Goal: Task Accomplishment & Management: Use online tool/utility

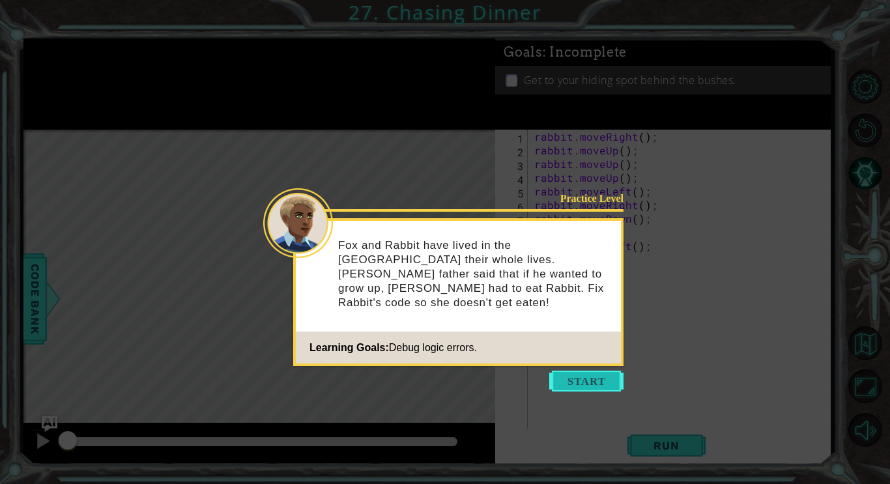
click at [575, 378] on button "Start" at bounding box center [586, 381] width 74 height 21
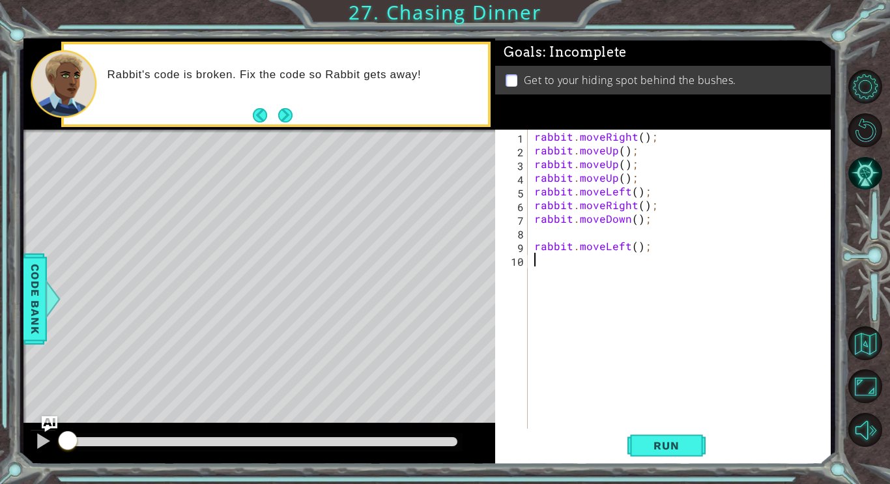
click at [641, 137] on div "rabbit . moveRight ( ) ; rabbit . moveUp ( ) ; rabbit . moveUp ( ) ; rabbit . m…" at bounding box center [683, 294] width 302 height 328
click at [614, 180] on div "rabbit . moveRight ( 2 ) ; rabbit . moveUp ( ) ; rabbit . moveUp ( ) ; rabbit .…" at bounding box center [683, 294] width 302 height 328
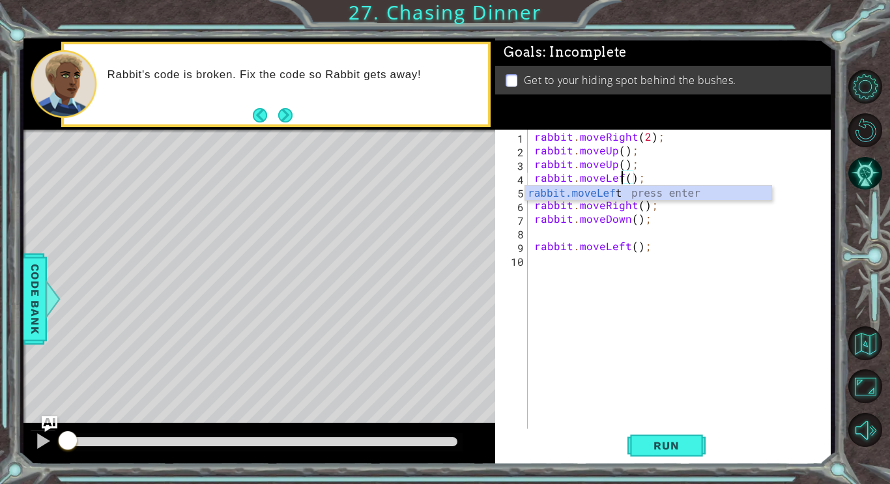
type textarea "rabbit.moveLeft();"
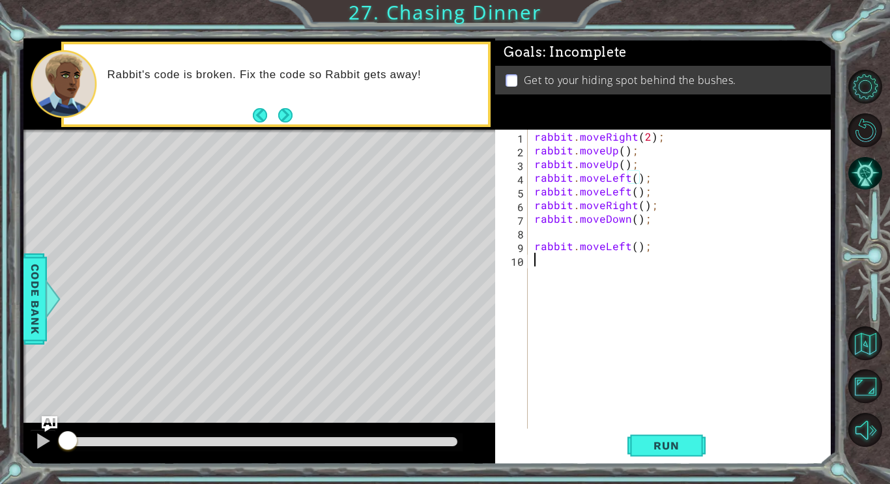
click at [677, 260] on div "rabbit . moveRight ( 2 ) ; rabbit . moveUp ( ) ; rabbit . moveUp ( ) ; rabbit .…" at bounding box center [683, 294] width 302 height 328
click at [633, 207] on div "rabbit . moveRight ( 2 ) ; rabbit . moveUp ( ) ; rabbit . moveUp ( ) ; rabbit .…" at bounding box center [683, 294] width 302 height 328
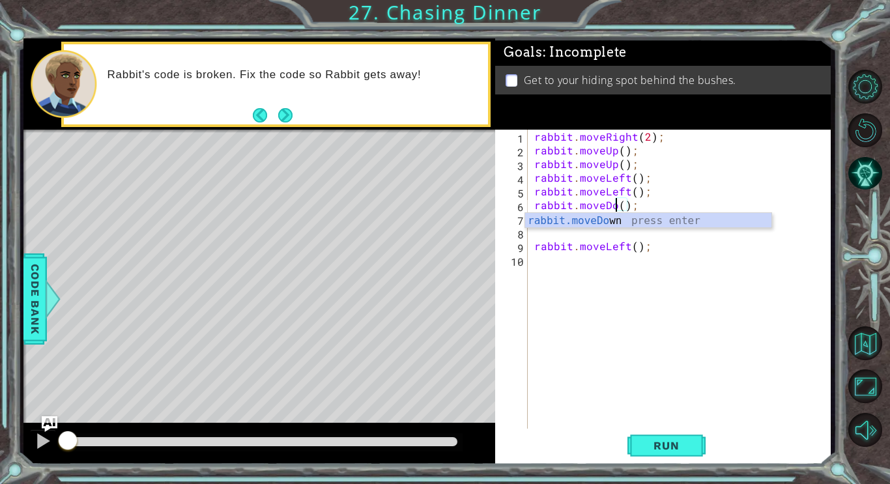
type textarea "rabbit.moveDown();"
click at [669, 253] on div "rabbit . moveRight ( 2 ) ; rabbit . moveUp ( ) ; rabbit . moveUp ( ) ; rabbit .…" at bounding box center [683, 294] width 302 height 328
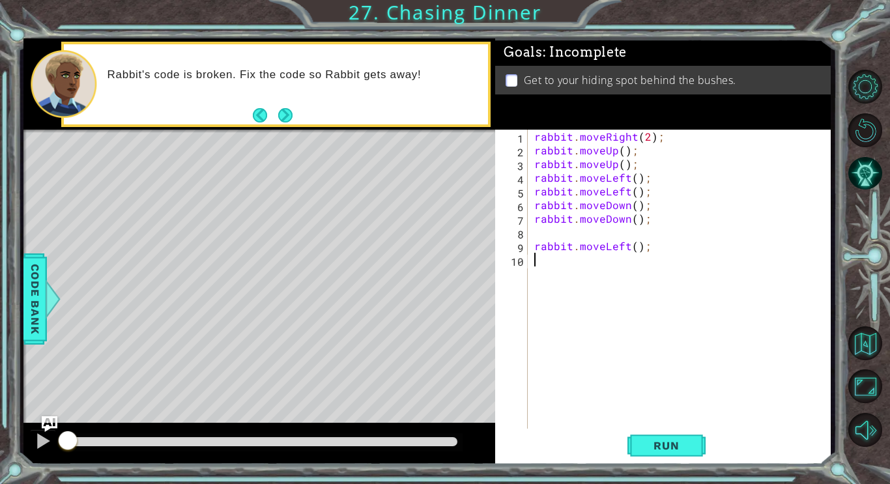
scroll to position [0, 0]
click at [627, 221] on div "rabbit . moveRight ( 2 ) ; rabbit . moveUp ( ) ; rabbit . moveUp ( ) ; rabbit .…" at bounding box center [683, 294] width 302 height 328
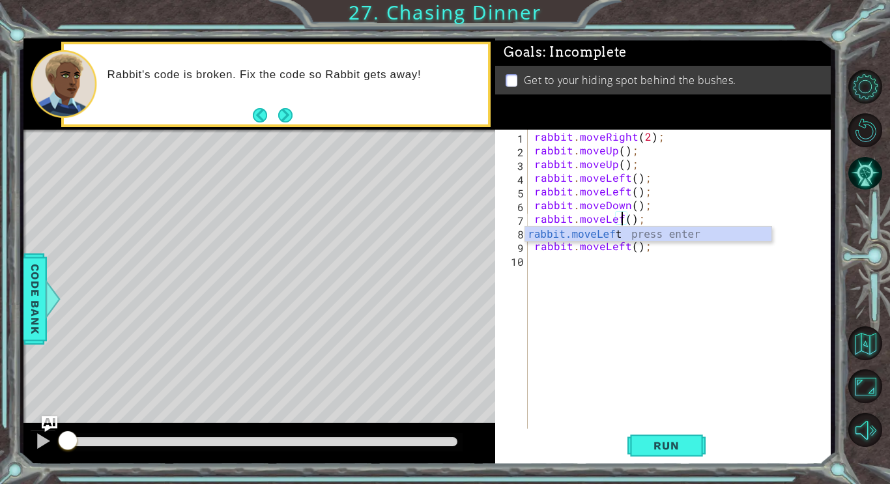
type textarea "rabbit.moveLeft();"
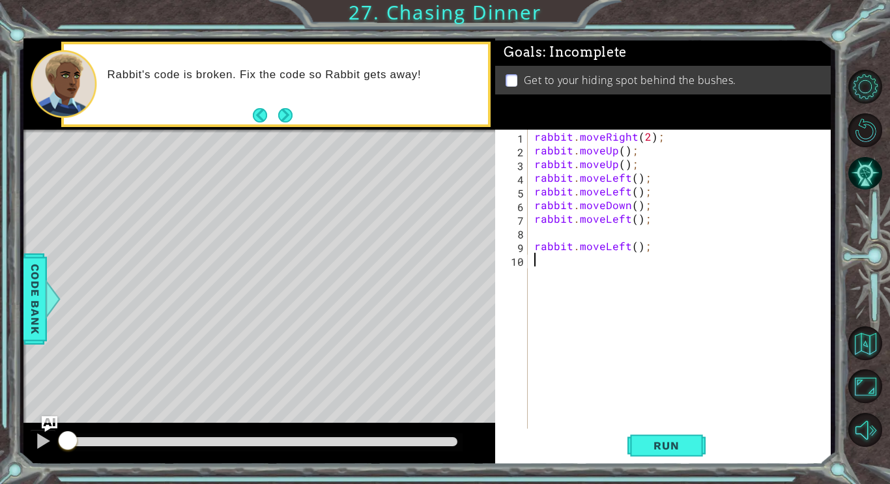
click at [656, 255] on div "rabbit . moveRight ( 2 ) ; rabbit . moveUp ( ) ; rabbit . moveUp ( ) ; rabbit .…" at bounding box center [683, 294] width 302 height 328
click at [640, 137] on div "rabbit . moveRight ( 2 ) ; rabbit . moveUp ( ) ; rabbit . moveUp ( ) ; rabbit .…" at bounding box center [683, 294] width 302 height 328
type textarea "rabbit.moveRight(2);"
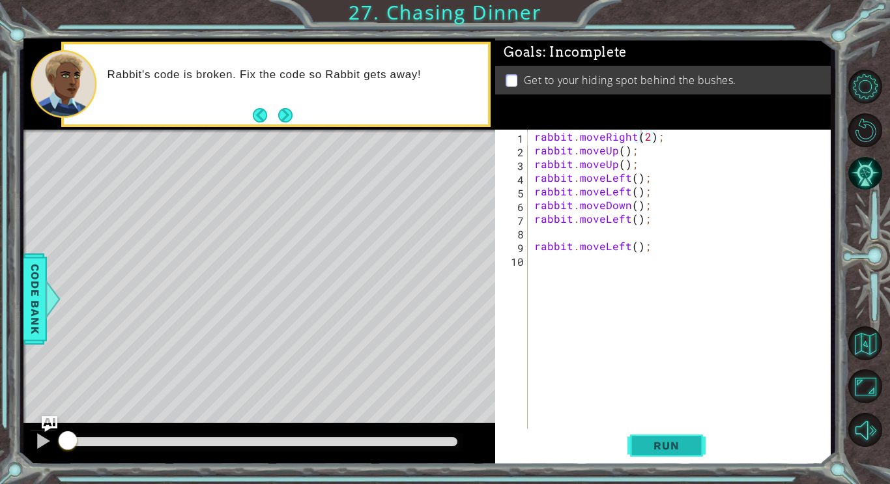
click at [682, 446] on span "Run" at bounding box center [665, 445] width 51 height 13
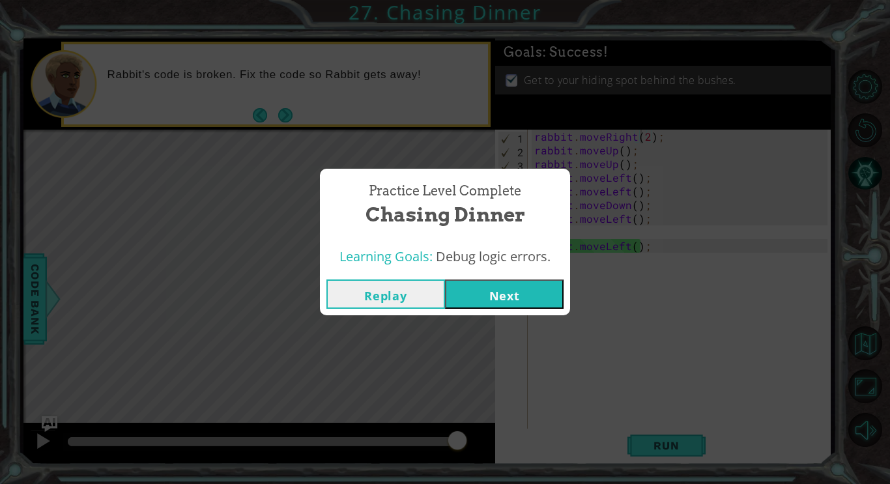
click at [517, 295] on button "Next" at bounding box center [504, 293] width 119 height 29
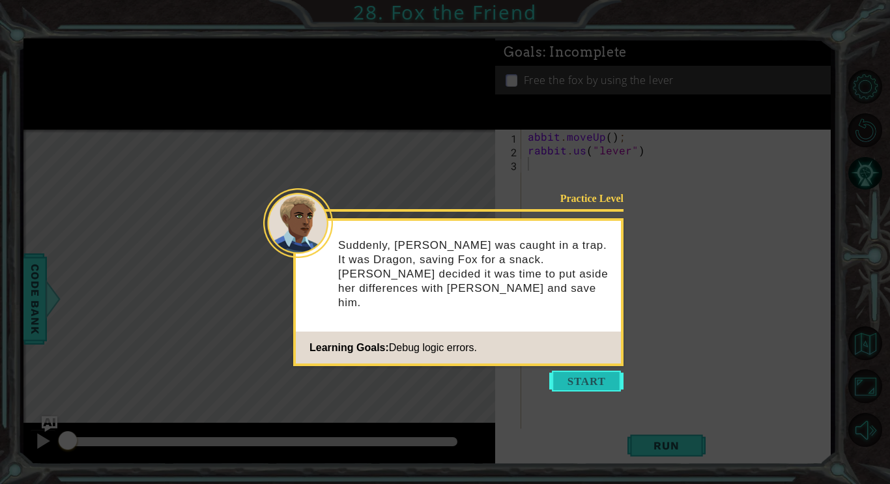
click at [584, 380] on button "Start" at bounding box center [586, 381] width 74 height 21
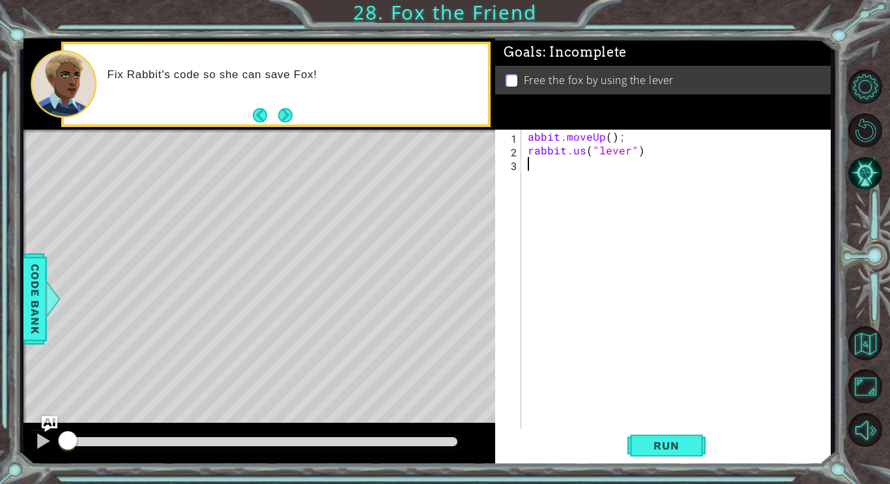
click at [528, 141] on div "abbit . moveUp ( ) ; rabbit . us ( "lever" )" at bounding box center [679, 294] width 309 height 328
type textarea "rabbit.moveUp();"
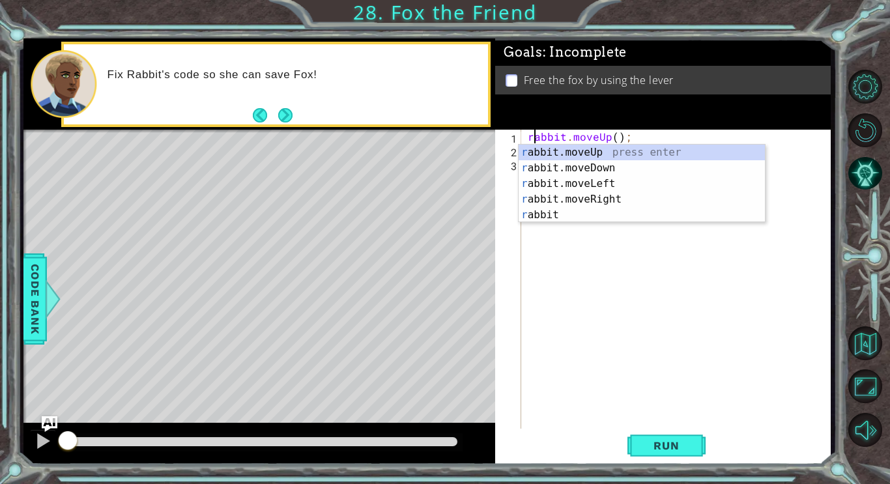
click at [707, 294] on div "rabbit . moveUp ( ) ; rabbit . us ( "lever" )" at bounding box center [679, 294] width 309 height 328
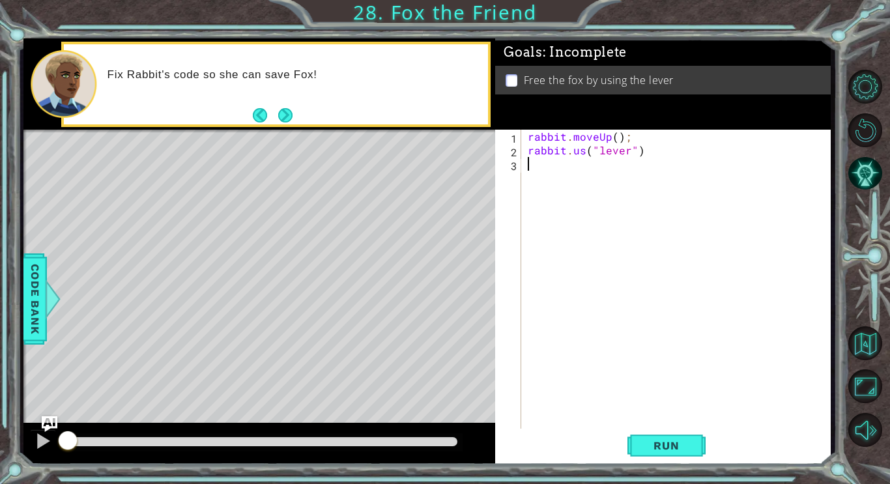
scroll to position [0, 0]
click at [583, 153] on div "rabbit . moveUp ( ) ; rabbit . us ( "lever" )" at bounding box center [679, 294] width 309 height 328
type textarea "rabbit.use("lever")"
click at [647, 450] on span "Run" at bounding box center [665, 445] width 51 height 13
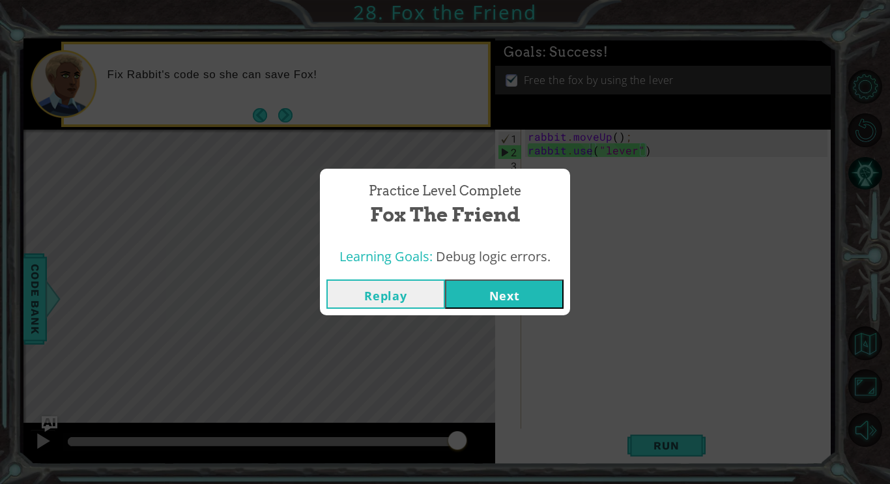
click at [520, 292] on button "Next" at bounding box center [504, 293] width 119 height 29
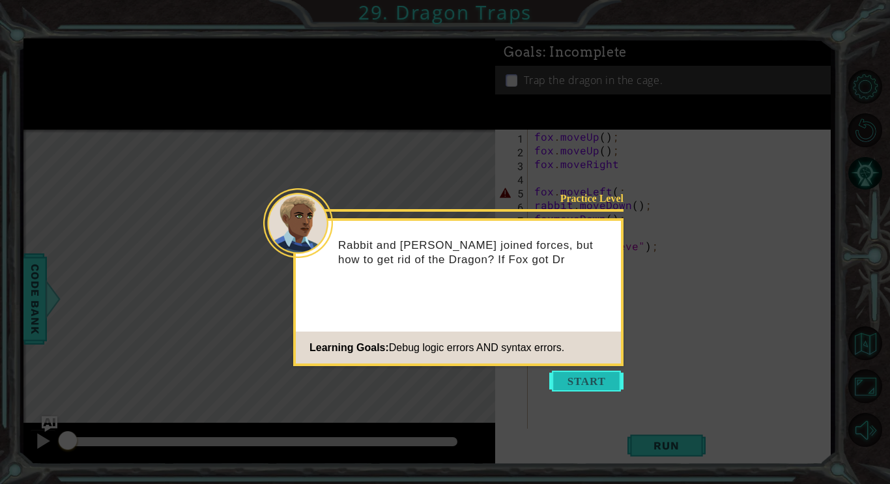
click at [577, 382] on button "Start" at bounding box center [586, 381] width 74 height 21
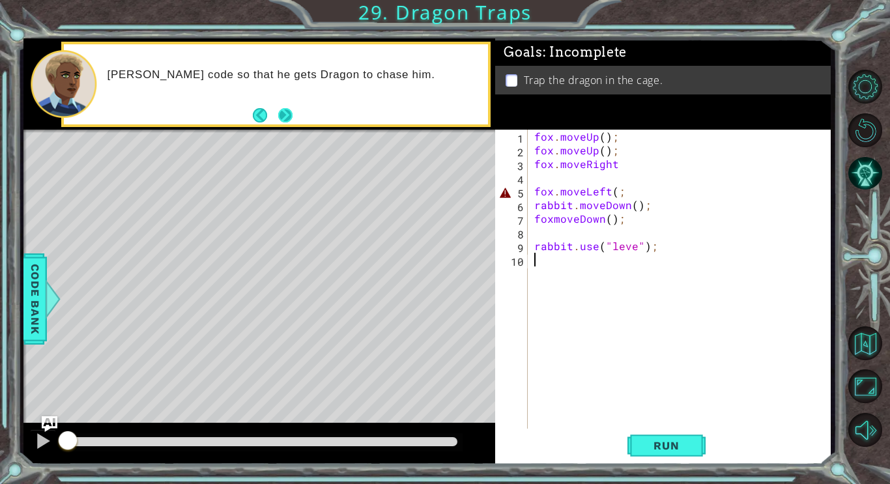
click at [287, 121] on button "Next" at bounding box center [285, 115] width 14 height 14
click at [545, 178] on div "fox . moveUp ( ) ; fox . moveUp ( ) ; fox . moveRight fox . moveLeft ( ; rabbit…" at bounding box center [683, 294] width 302 height 328
type textarea "fox.moveRight"
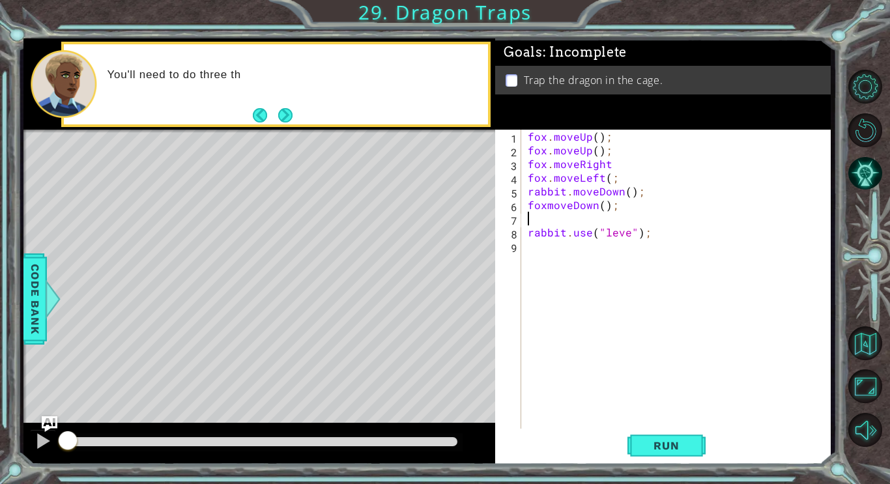
click at [550, 220] on div "fox . moveUp ( ) ; fox . moveUp ( ) ; fox . moveRight fox . moveLeft ( ; rabbit…" at bounding box center [679, 294] width 309 height 328
click at [282, 108] on button "Next" at bounding box center [285, 115] width 14 height 14
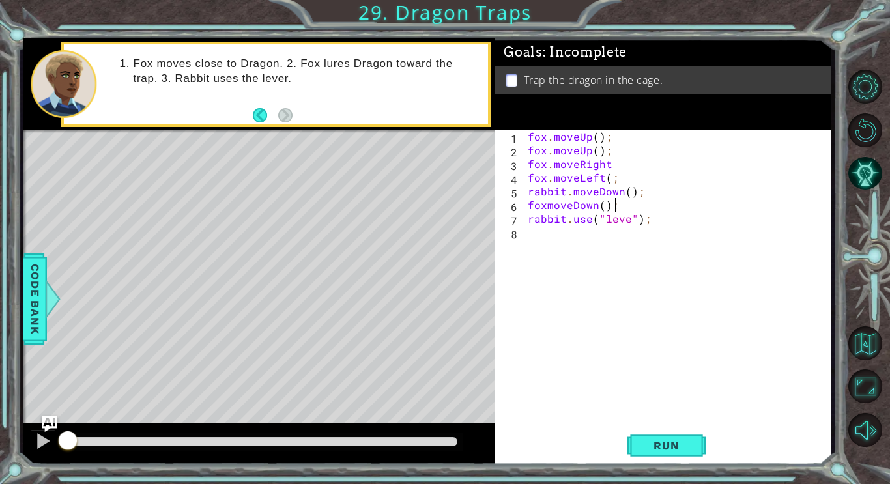
click at [620, 166] on div "fox . moveUp ( ) ; fox . moveUp ( ) ; fox . moveRight fox . moveLeft ( ; rabbit…" at bounding box center [679, 294] width 309 height 328
click at [608, 180] on div "fox . moveUp ( ) ; fox . moveUp ( ) ; fox . moveRight ( ) ; fox . moveLeft ( ; …" at bounding box center [679, 294] width 309 height 328
click at [562, 193] on div "fox . moveUp ( ) ; fox . moveUp ( ) ; fox . moveRight ( ) ; fox . moveLeft ( ) …" at bounding box center [679, 294] width 309 height 328
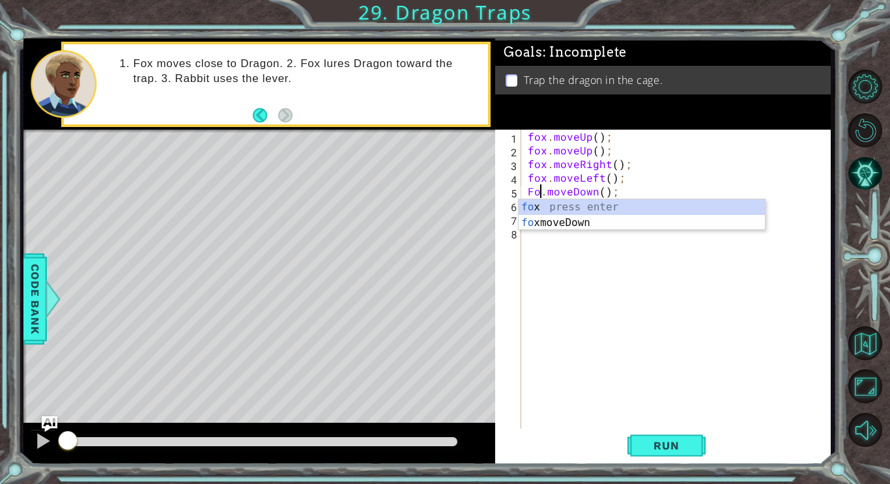
scroll to position [0, 1]
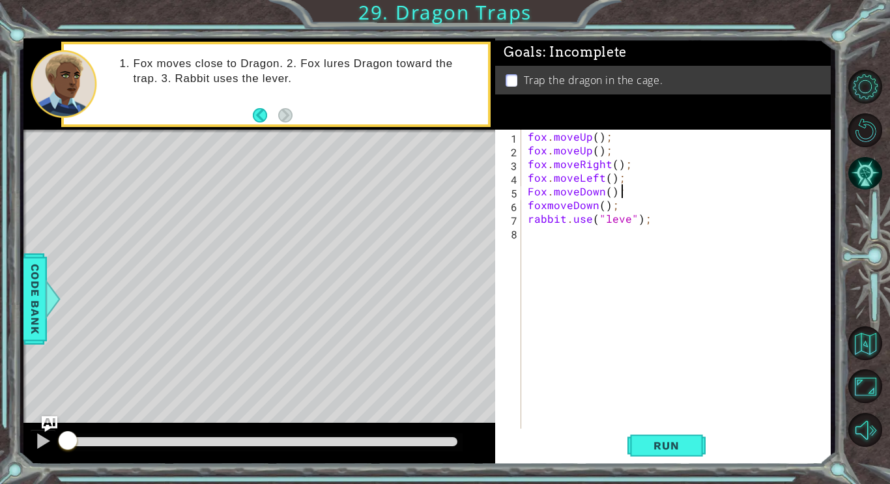
click at [661, 190] on div "fox . moveUp ( ) ; fox . moveUp ( ) ; fox . moveRight ( ) ; fox . moveLeft ( ) …" at bounding box center [679, 294] width 309 height 328
click at [546, 206] on div "fox . moveUp ( ) ; fox . moveUp ( ) ; fox . moveRight ( ) ; fox . moveLeft ( ) …" at bounding box center [679, 294] width 309 height 328
click at [627, 219] on div "fox . moveUp ( ) ; fox . moveUp ( ) ; fox . moveRight ( ) ; fox . moveLeft ( ) …" at bounding box center [679, 294] width 309 height 328
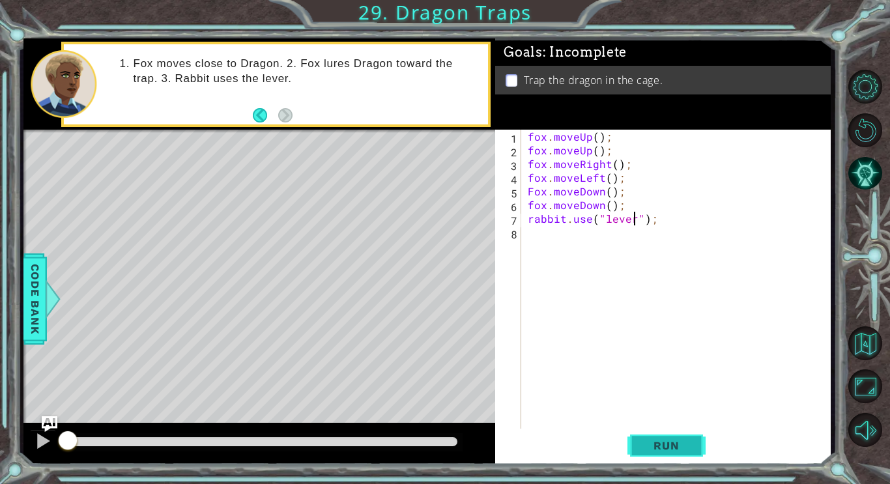
click at [688, 451] on span "Run" at bounding box center [665, 445] width 51 height 13
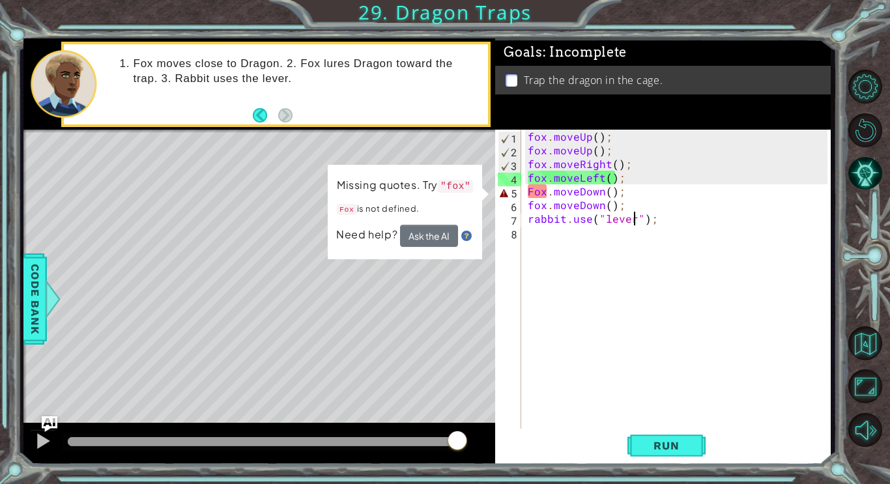
click at [532, 191] on div "fox . moveUp ( ) ; fox . moveUp ( ) ; fox . moveRight ( ) ; fox . moveLeft ( ) …" at bounding box center [679, 294] width 309 height 328
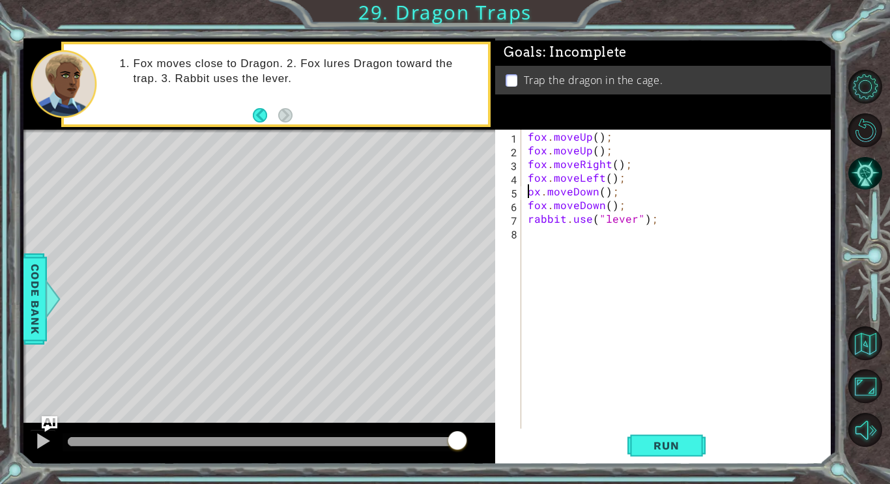
scroll to position [0, 1]
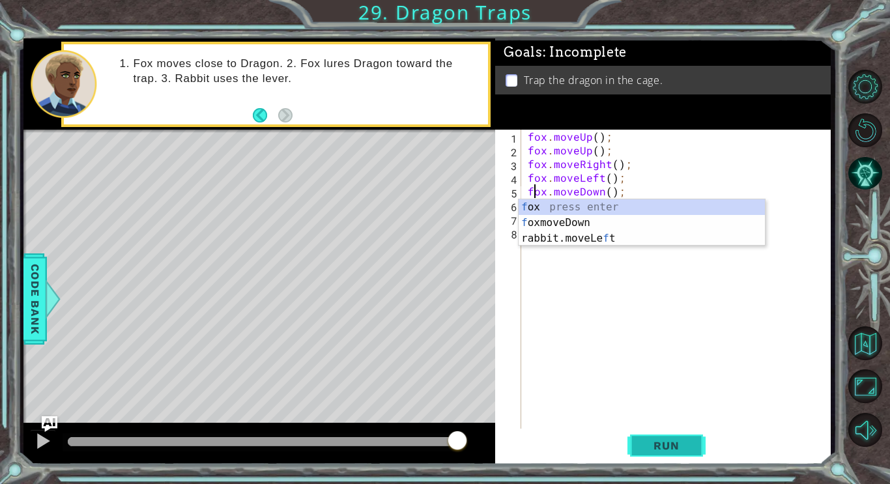
type textarea "fox.moveDown();"
click at [672, 443] on span "Run" at bounding box center [665, 445] width 51 height 13
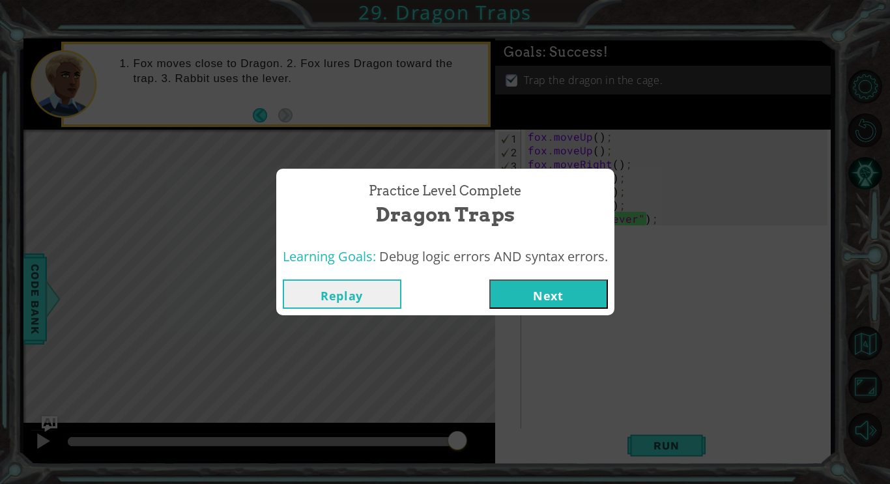
click at [560, 298] on button "Next" at bounding box center [548, 293] width 119 height 29
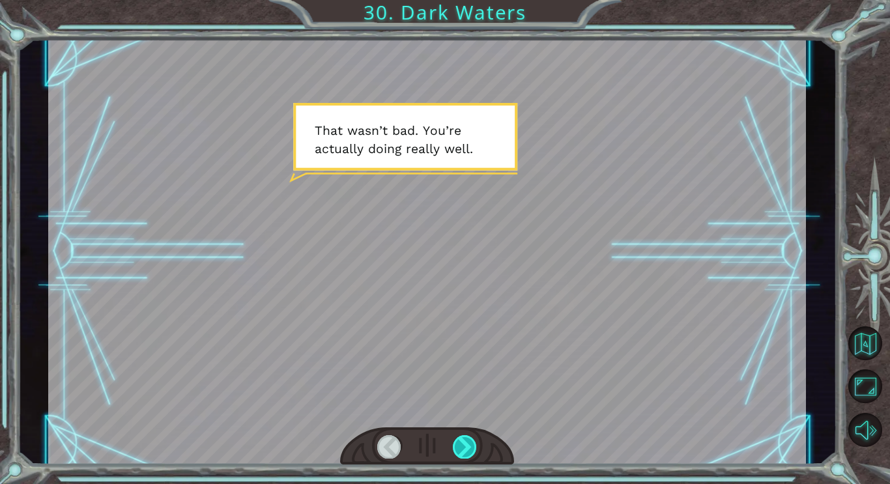
click at [469, 442] on div at bounding box center [465, 446] width 24 height 23
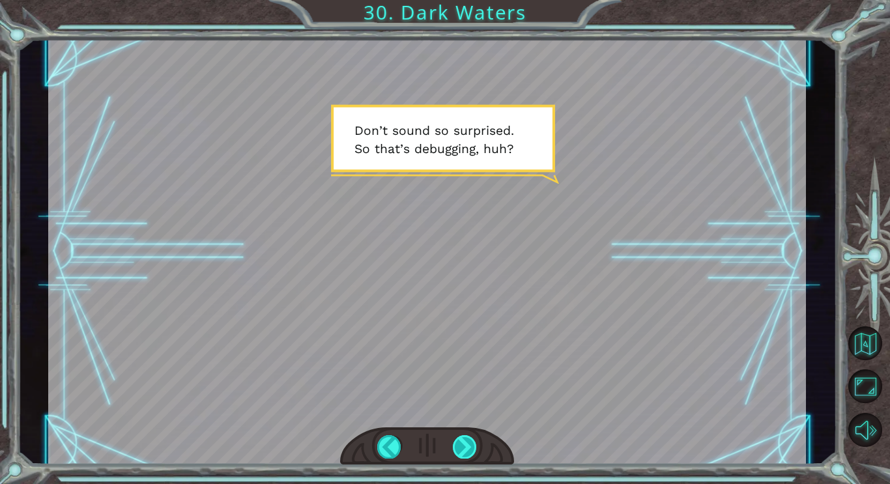
click at [463, 444] on div at bounding box center [465, 446] width 24 height 23
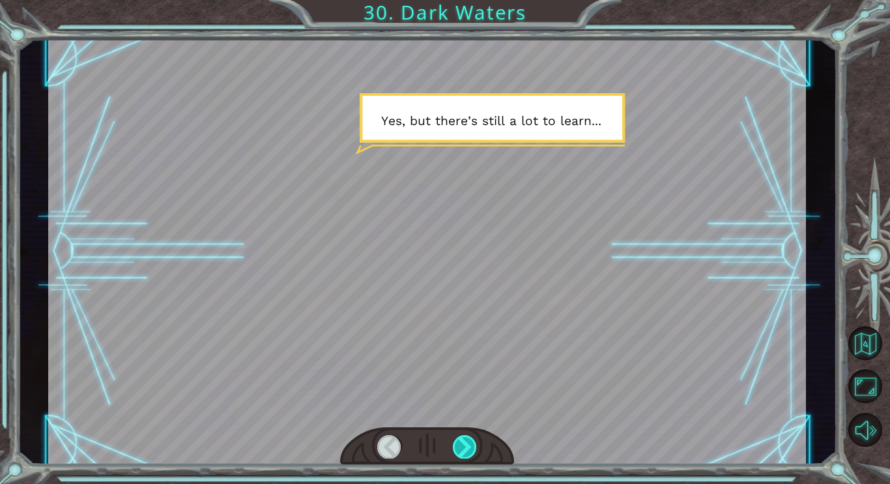
click at [463, 444] on div at bounding box center [465, 446] width 24 height 23
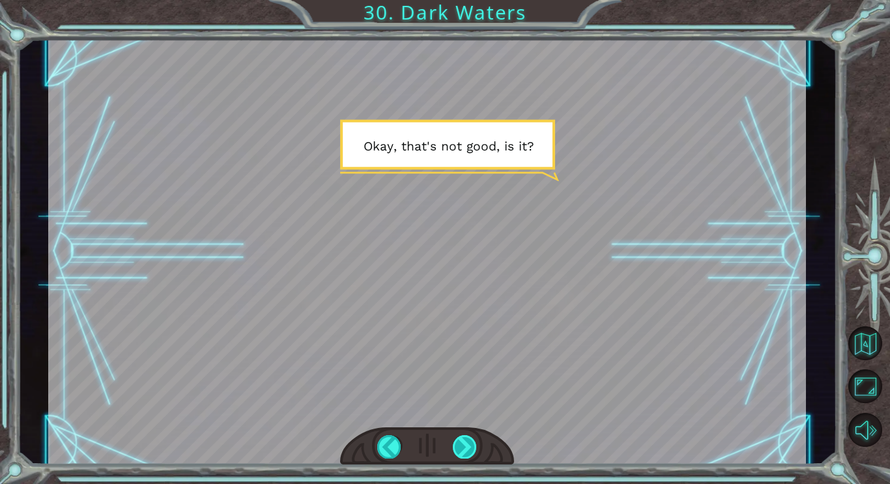
click at [463, 444] on div at bounding box center [465, 446] width 24 height 23
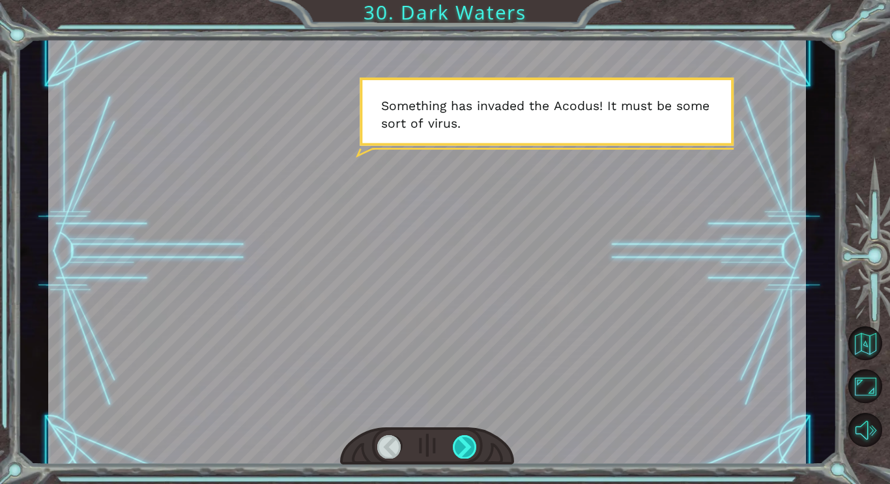
click at [463, 444] on div at bounding box center [465, 446] width 24 height 23
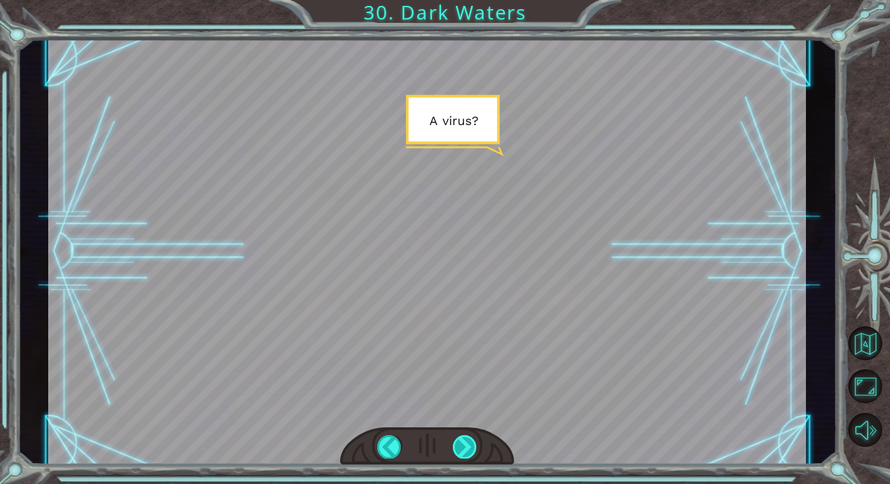
click at [463, 444] on div at bounding box center [465, 446] width 24 height 23
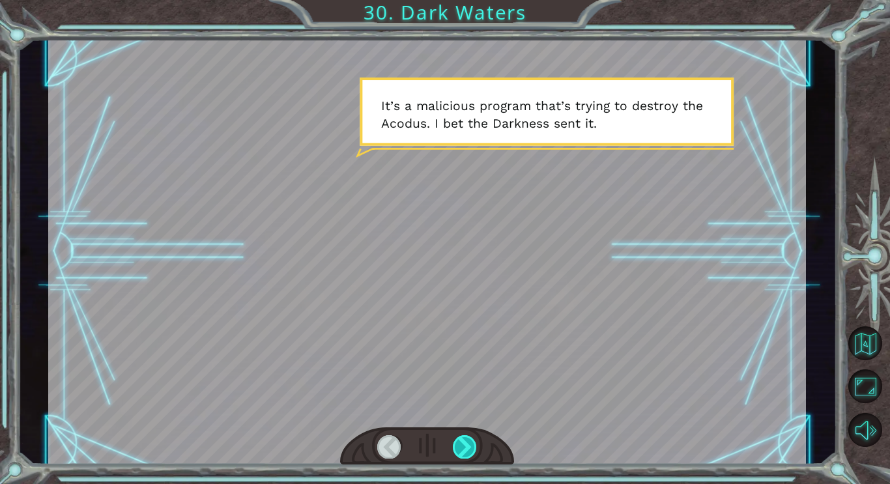
click at [463, 444] on div at bounding box center [465, 446] width 24 height 23
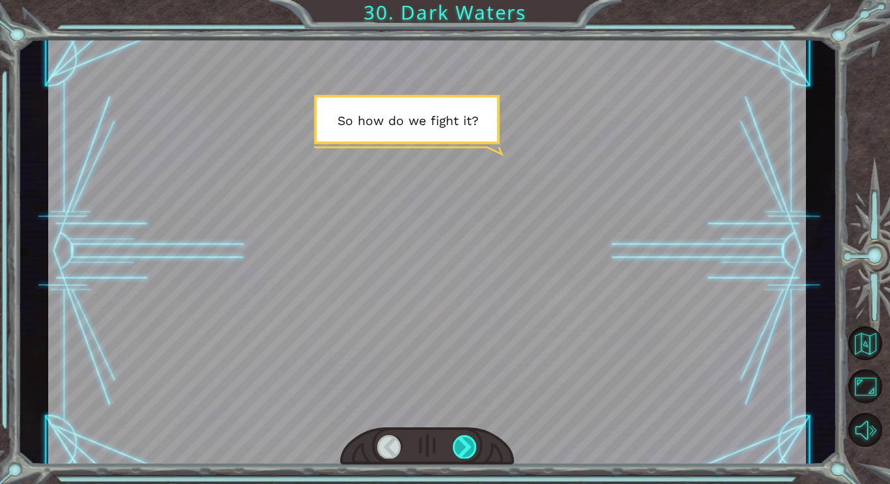
click at [463, 444] on div at bounding box center [465, 446] width 24 height 23
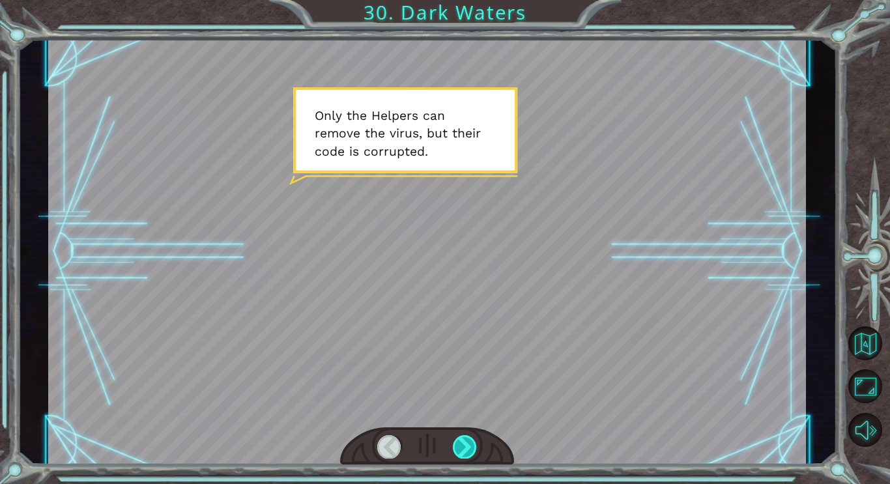
click at [463, 444] on div at bounding box center [465, 446] width 24 height 23
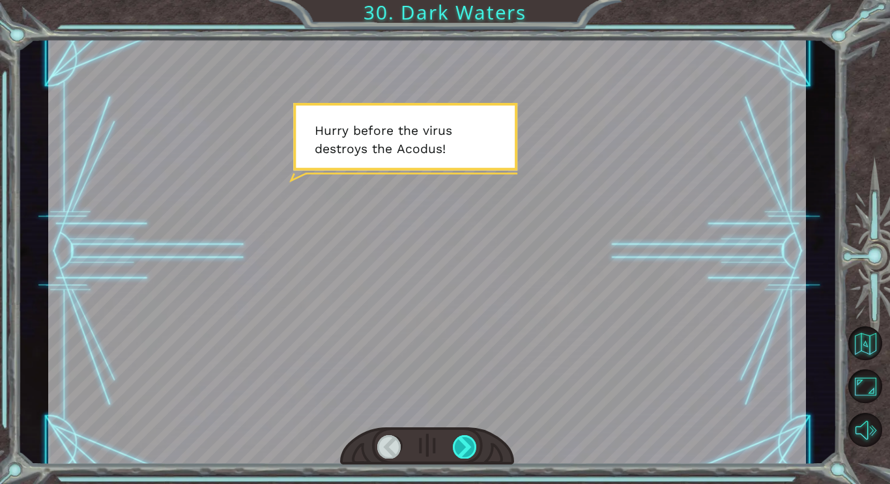
click at [463, 444] on div at bounding box center [465, 446] width 24 height 23
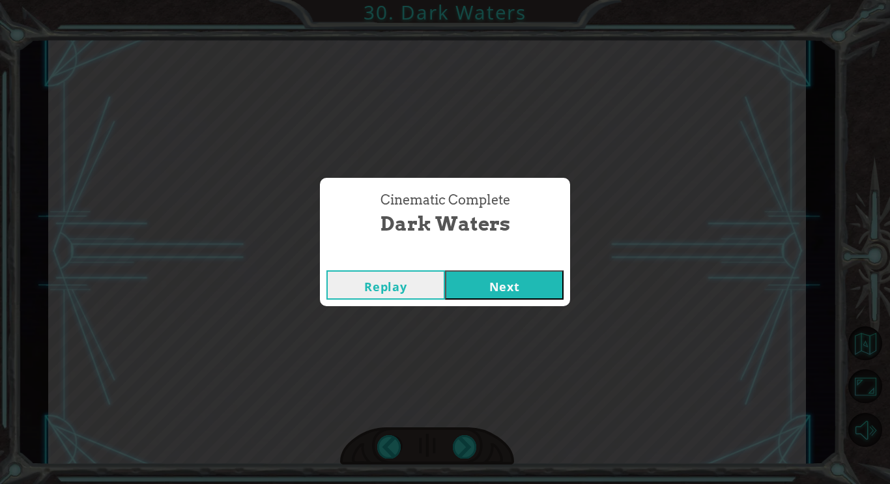
click at [477, 293] on button "Next" at bounding box center [504, 284] width 119 height 29
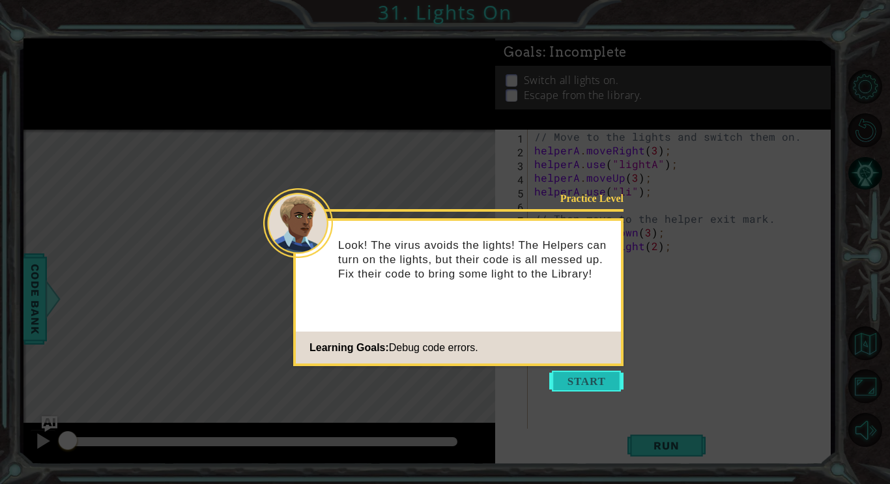
click at [579, 379] on button "Start" at bounding box center [586, 381] width 74 height 21
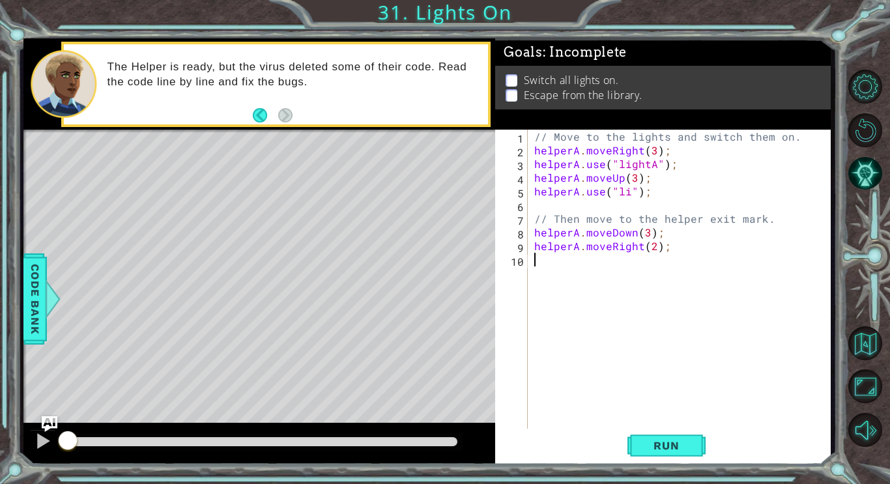
click at [578, 152] on div "// Move to the lights and switch them on. helperA . moveRight ( 3 ) ; helperA .…" at bounding box center [683, 294] width 302 height 328
type textarea "helper.moveRight(3);"
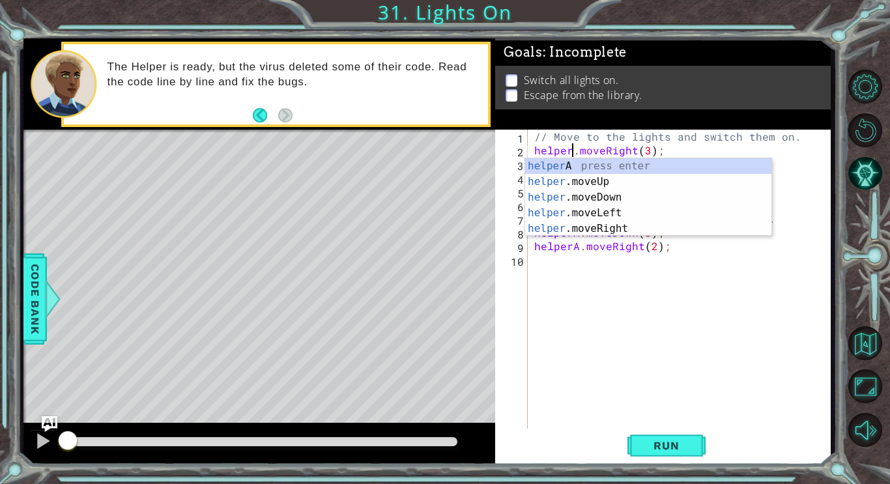
click at [670, 295] on div "// Move to the lights and switch them on. helper . moveRight ( 3 ) ; helperA . …" at bounding box center [683, 294] width 302 height 328
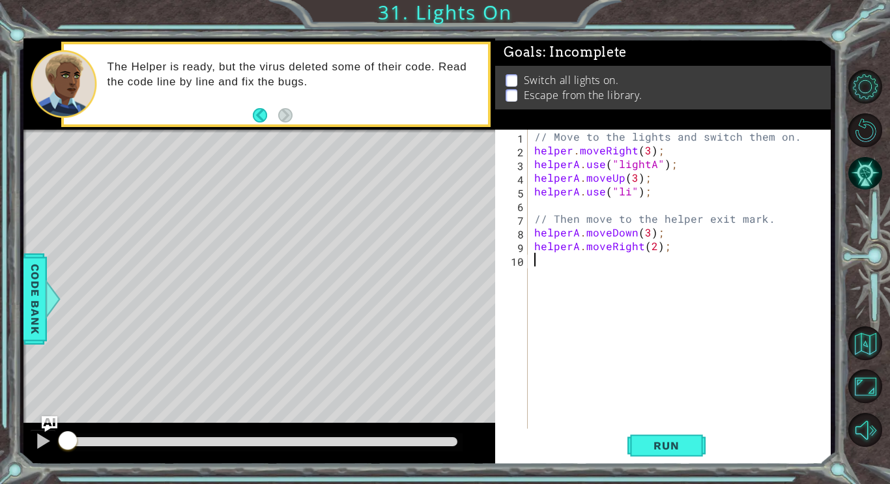
click at [577, 168] on div "// Move to the lights and switch them on. helper . moveRight ( 3 ) ; helperA . …" at bounding box center [683, 294] width 302 height 328
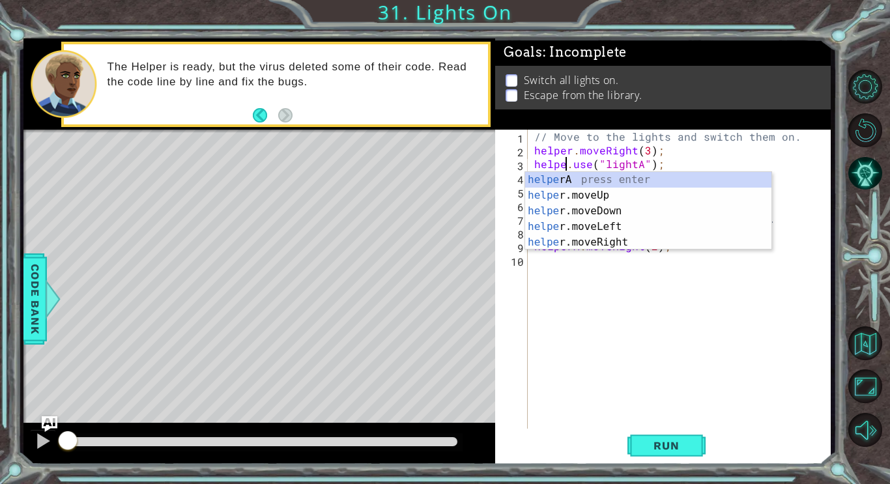
type textarea "helper.use("lightA");"
click at [585, 264] on div "// Move to the lights and switch them on. helper . moveRight ( 3 ) ; helper . u…" at bounding box center [683, 294] width 302 height 328
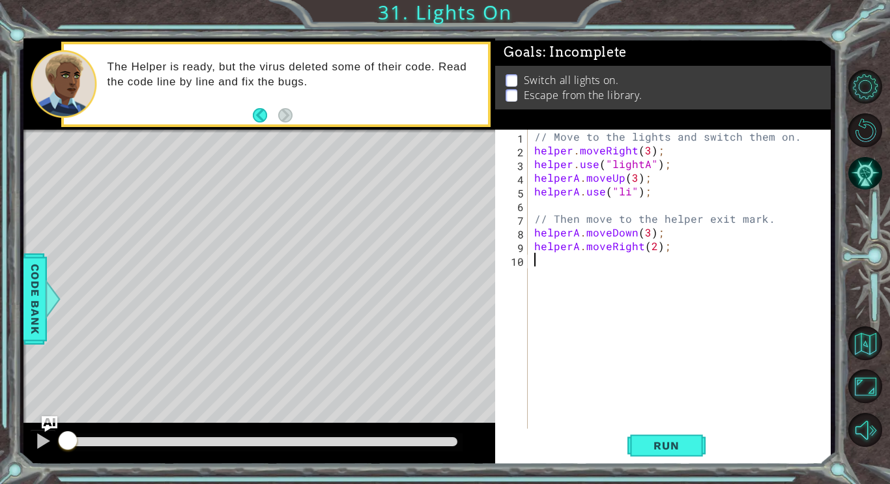
scroll to position [0, 0]
click at [577, 180] on div "// Move to the lights and switch them on. helper . moveRight ( 3 ) ; helper . u…" at bounding box center [683, 294] width 302 height 328
type textarea "helper.moveUp(3);"
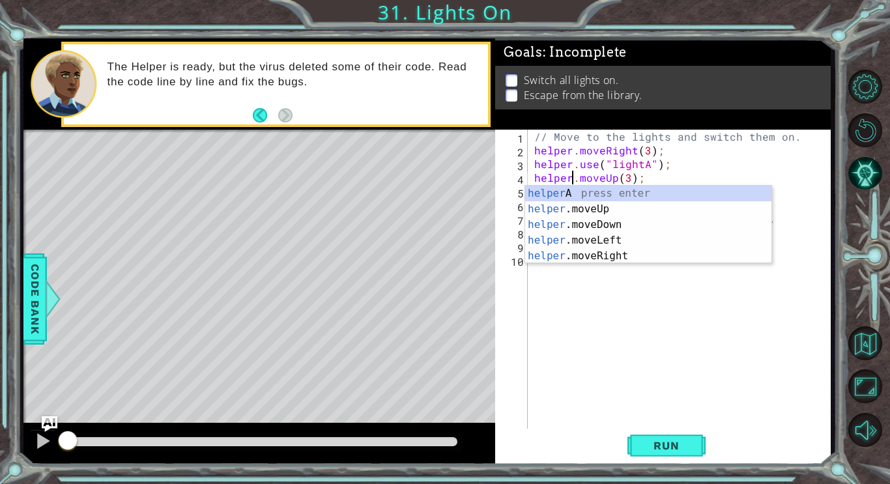
click at [586, 302] on div "// Move to the lights and switch them on. helper . moveRight ( 3 ) ; helper . u…" at bounding box center [683, 294] width 302 height 328
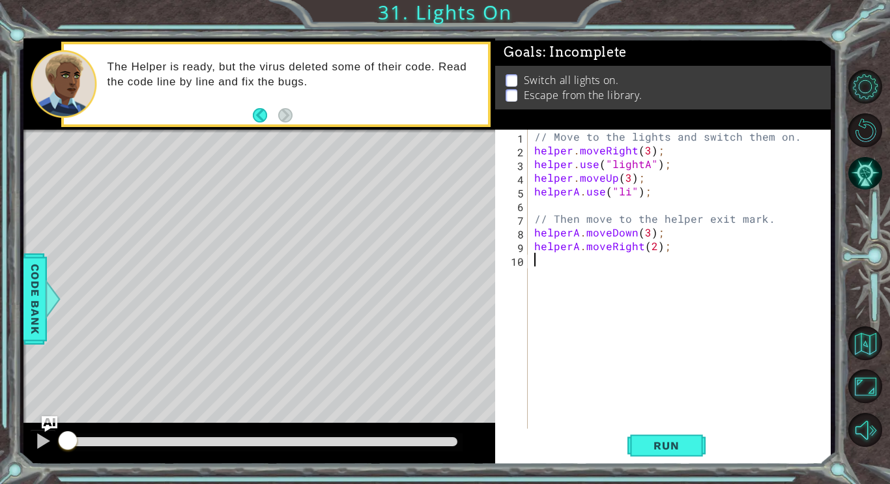
click at [577, 190] on div "// Move to the lights and switch them on. helper . moveRight ( 3 ) ; helper . u…" at bounding box center [683, 294] width 302 height 328
type textarea "helper.use("li");"
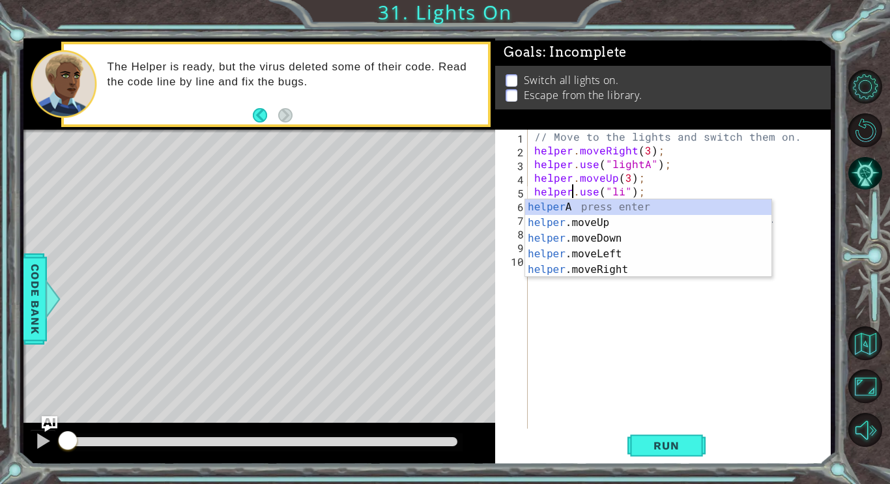
click at [627, 362] on div "// Move to the lights and switch them on. helper . moveRight ( 3 ) ; helper . u…" at bounding box center [683, 294] width 302 height 328
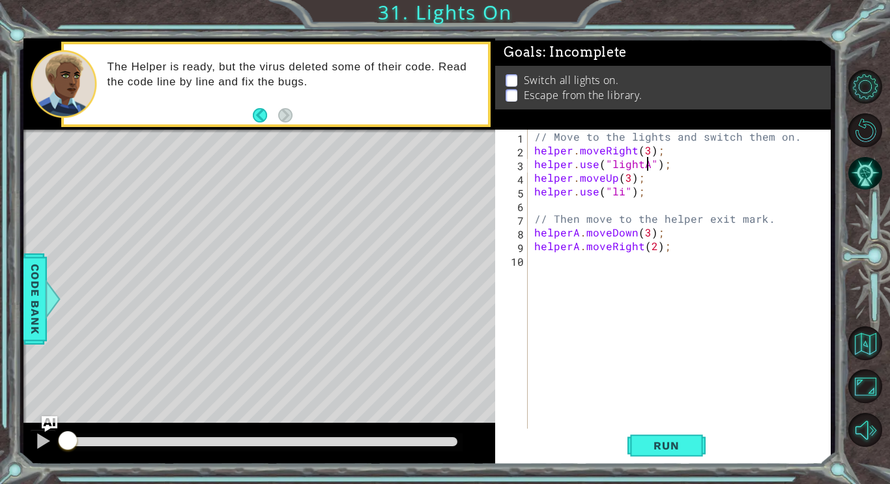
click at [646, 164] on div "// Move to the lights and switch them on. helper . moveRight ( 3 ) ; helper . u…" at bounding box center [683, 294] width 302 height 328
type textarea "helper.use("light");"
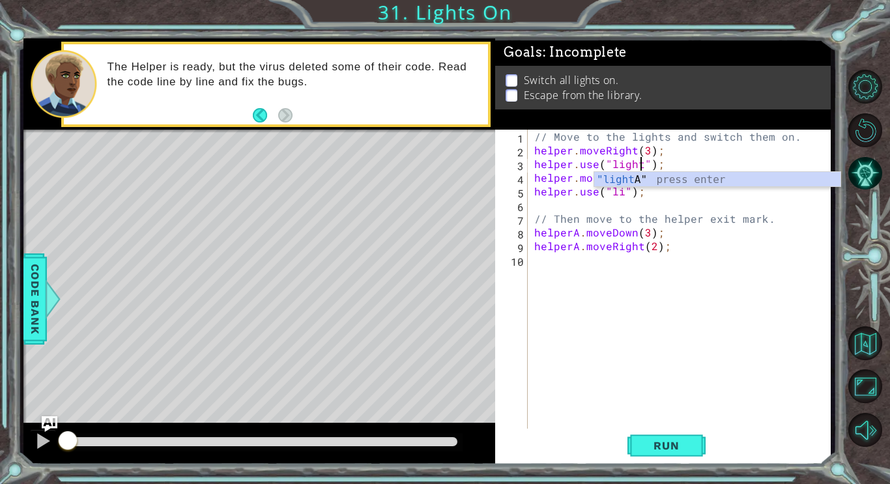
click at [671, 268] on div "// Move to the lights and switch them on. helper . moveRight ( 3 ) ; helper . u…" at bounding box center [683, 294] width 302 height 328
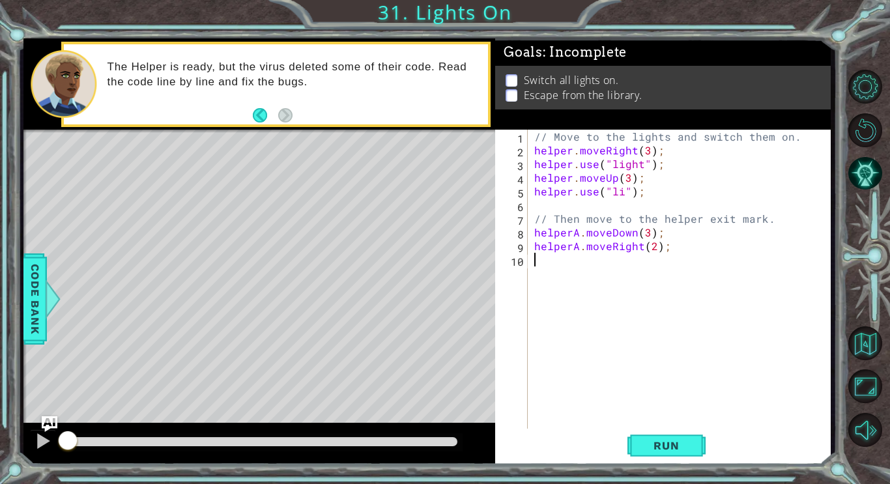
click at [621, 195] on div "// Move to the lights and switch them on. helper . moveRight ( 3 ) ; helper . u…" at bounding box center [683, 294] width 302 height 328
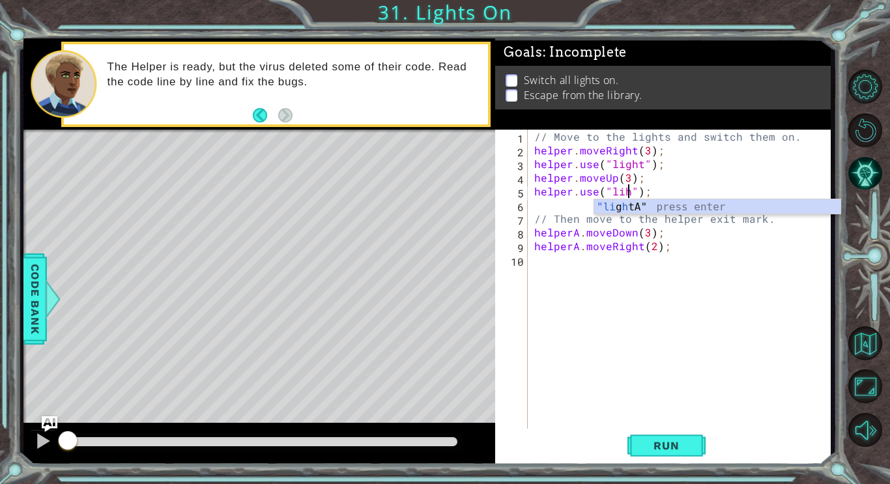
scroll to position [0, 7]
type textarea "helper.use("light");"
click at [689, 293] on div "// Move to the lights and switch them on. helper . moveRight ( 3 ) ; helper . u…" at bounding box center [683, 294] width 302 height 328
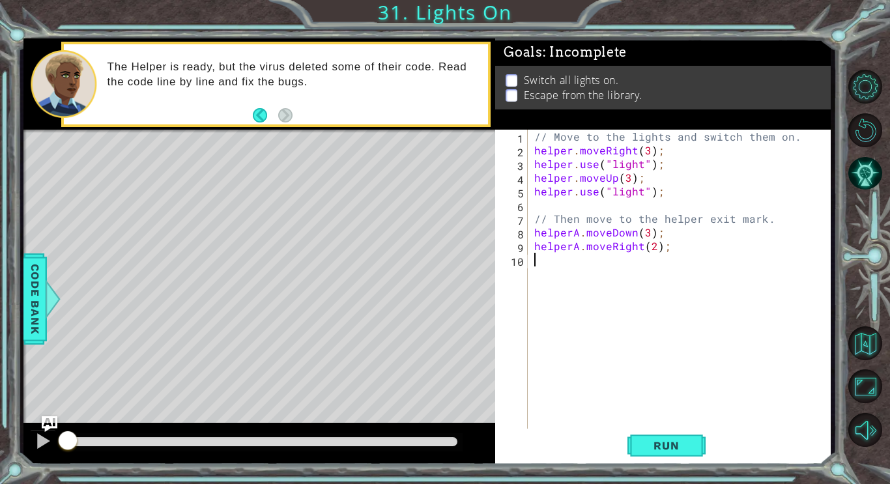
click at [576, 235] on div "// Move to the lights and switch them on. helper . moveRight ( 3 ) ; helper . u…" at bounding box center [683, 294] width 302 height 328
type textarea "helper.moveDown(3);"
click at [575, 379] on div "// Move to the lights and switch them on. helper . moveRight ( 3 ) ; helper . u…" at bounding box center [683, 294] width 302 height 328
click at [575, 247] on div "// Move to the lights and switch them on. helper . moveRight ( 3 ) ; helper . u…" at bounding box center [683, 294] width 302 height 328
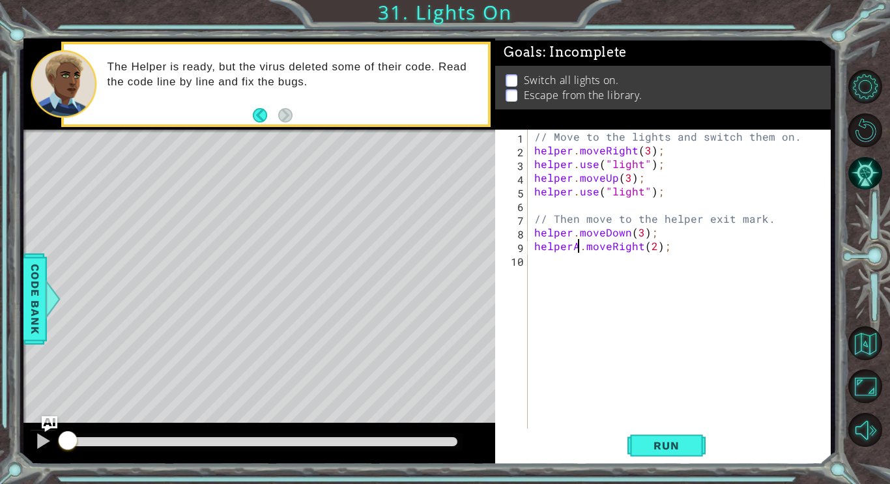
type textarea "helper.moveRight(2);"
click at [543, 371] on div "// Move to the lights and switch them on. helper . moveRight ( 3 ) ; helper . u…" at bounding box center [683, 294] width 302 height 328
click at [640, 235] on div "// Move to the lights and switch them on. helper . moveRight ( 3 ) ; helper . u…" at bounding box center [683, 294] width 302 height 328
click at [651, 446] on span "Run" at bounding box center [665, 445] width 51 height 13
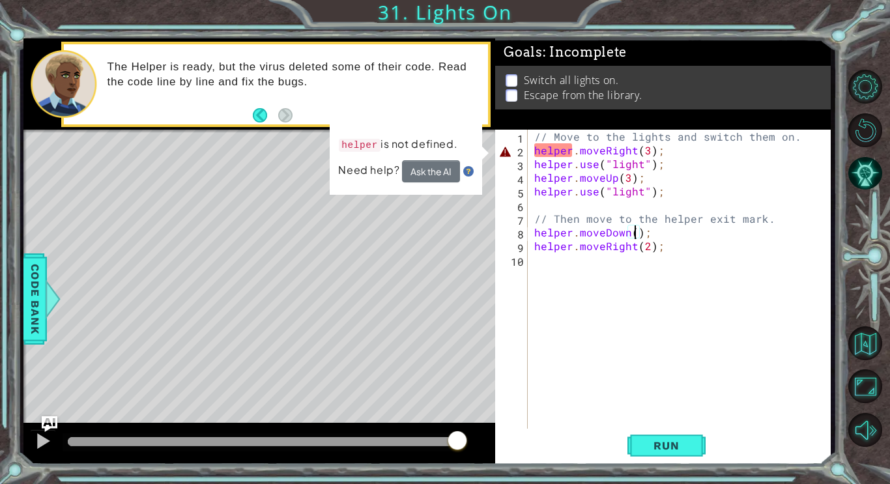
click at [572, 150] on div "// Move to the lights and switch them on. helper . moveRight ( 3 ) ; helper . u…" at bounding box center [683, 294] width 302 height 328
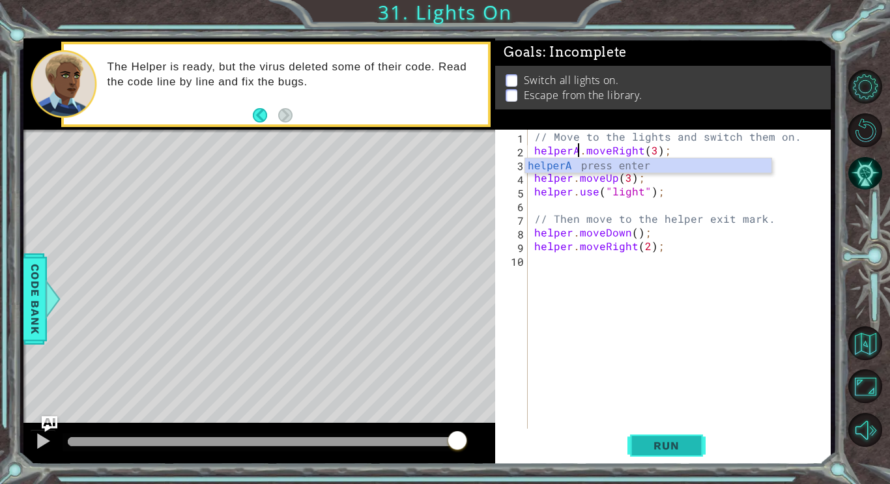
click at [658, 455] on button "Run" at bounding box center [666, 445] width 78 height 33
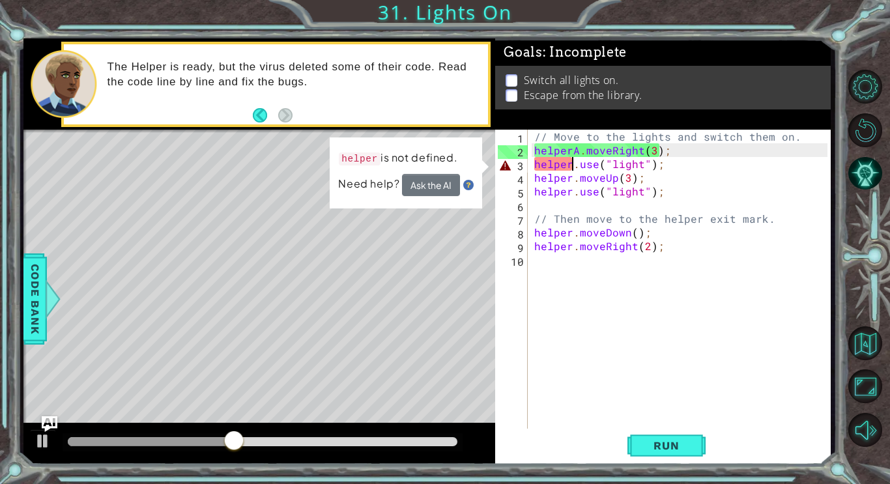
click at [570, 162] on div "// Move to the lights and switch them on. helperA . moveRight ( 3 ) ; helper . …" at bounding box center [683, 294] width 302 height 328
type textarea "helperA.use("light");"
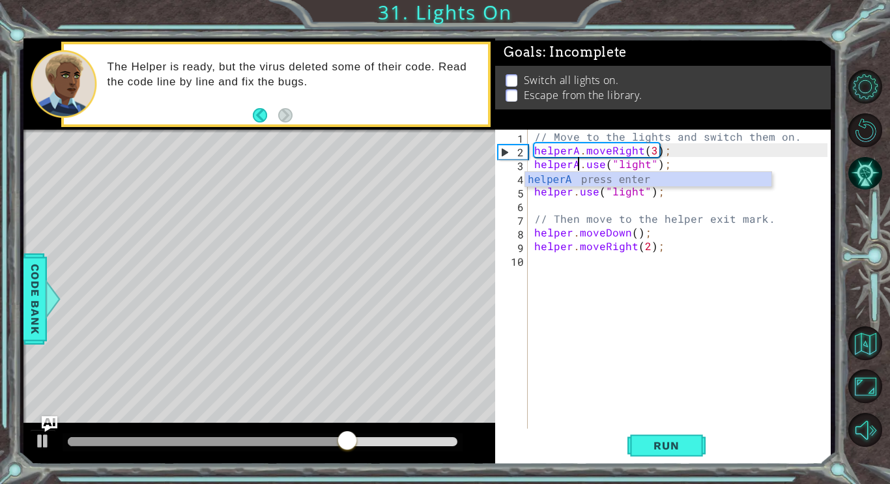
click at [604, 276] on div "// Move to the lights and switch them on. helperA . moveRight ( 3 ) ; helperA .…" at bounding box center [683, 294] width 302 height 328
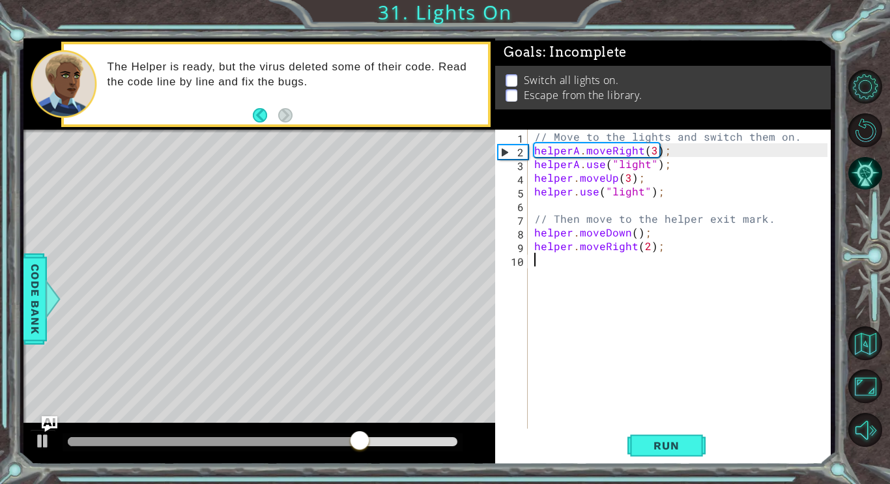
scroll to position [0, 0]
click at [571, 180] on div "// Move to the lights and switch them on. helperA . moveRight ( 3 ) ; helperA .…" at bounding box center [683, 294] width 302 height 328
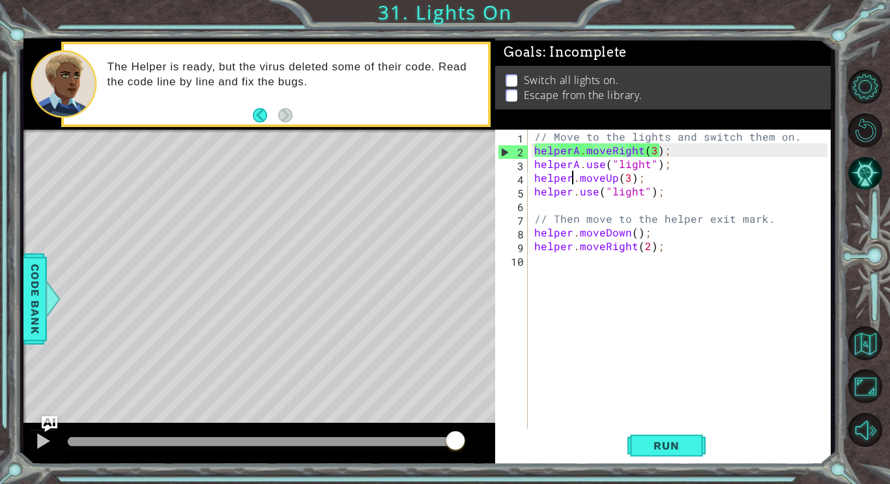
type textarea "helperA.moveUp(3);"
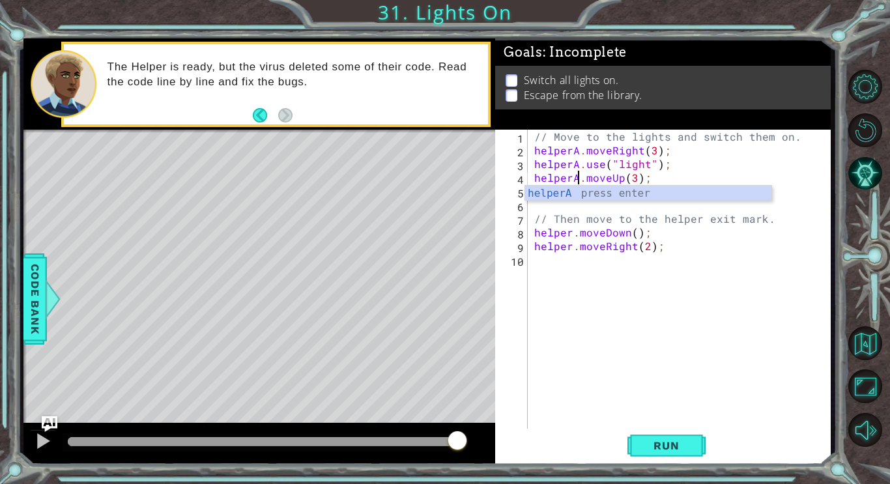
click at [614, 301] on div "// Move to the lights and switch them on. helperA . moveRight ( 3 ) ; helperA .…" at bounding box center [683, 294] width 302 height 328
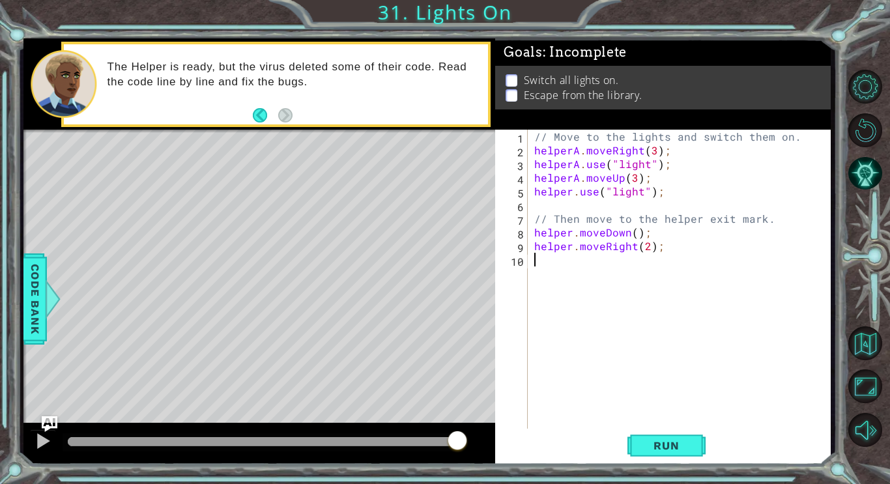
scroll to position [0, 0]
click at [571, 192] on div "// Move to the lights and switch them on. helperA . moveRight ( 3 ) ; helperA .…" at bounding box center [683, 294] width 302 height 328
type textarea "helperA.use("light");"
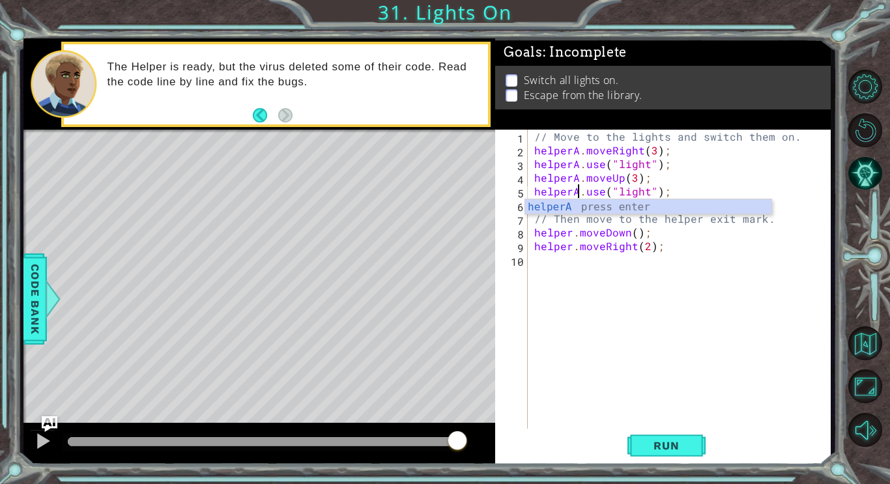
scroll to position [0, 3]
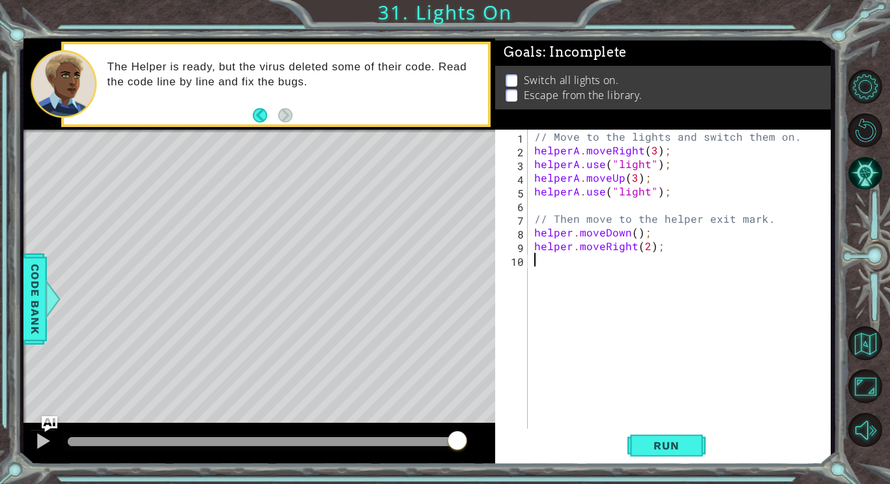
click at [580, 322] on div "// Move to the lights and switch them on. helperA . moveRight ( 3 ) ; helperA .…" at bounding box center [683, 294] width 302 height 328
click at [570, 233] on div "// Move to the lights and switch them on. helperA . moveRight ( 3 ) ; helperA .…" at bounding box center [683, 294] width 302 height 328
type textarea "helperA.moveDown();"
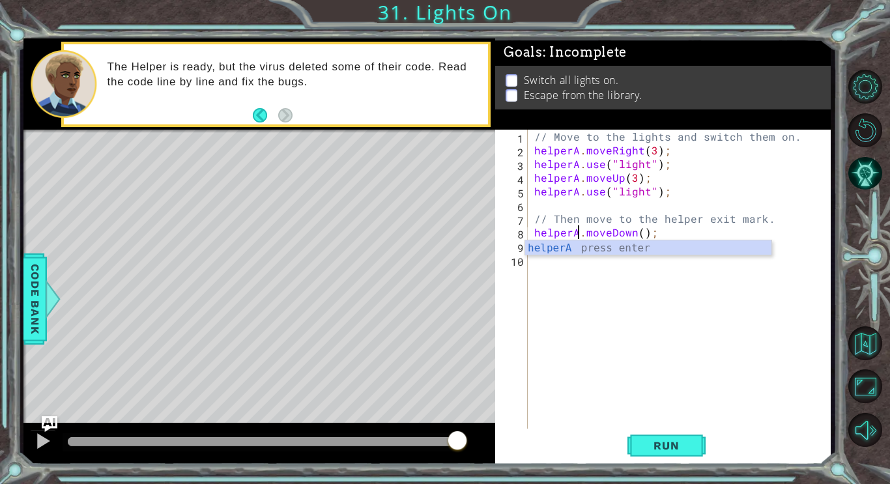
scroll to position [0, 3]
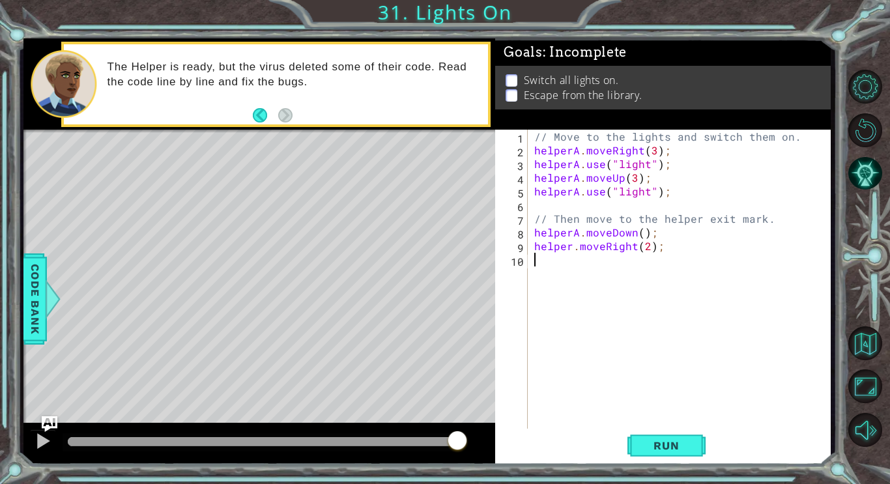
click at [593, 328] on div "// Move to the lights and switch them on. helperA . moveRight ( 3 ) ; helperA .…" at bounding box center [683, 294] width 302 height 328
click at [573, 248] on div "// Move to the lights and switch them on. helperA . moveRight ( 3 ) ; helperA .…" at bounding box center [683, 294] width 302 height 328
click at [681, 451] on span "Run" at bounding box center [665, 445] width 51 height 13
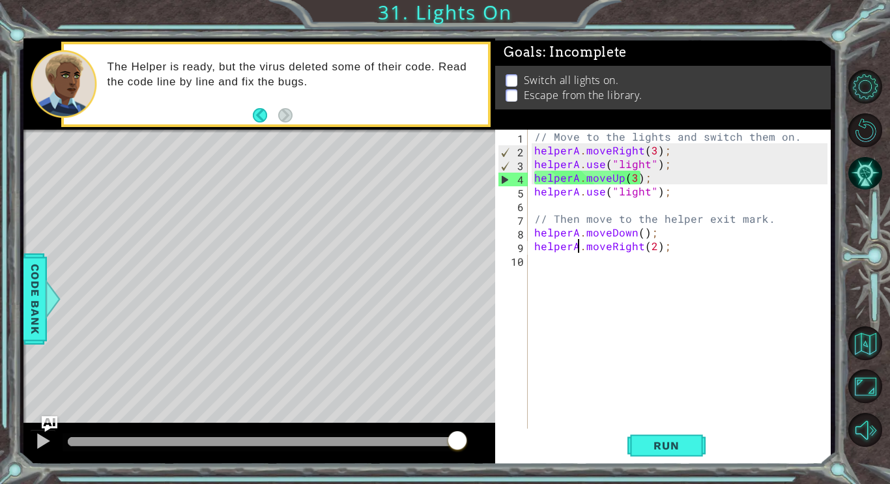
click at [647, 166] on div "// Move to the lights and switch them on. helperA . moveRight ( 3 ) ; helperA .…" at bounding box center [683, 294] width 302 height 328
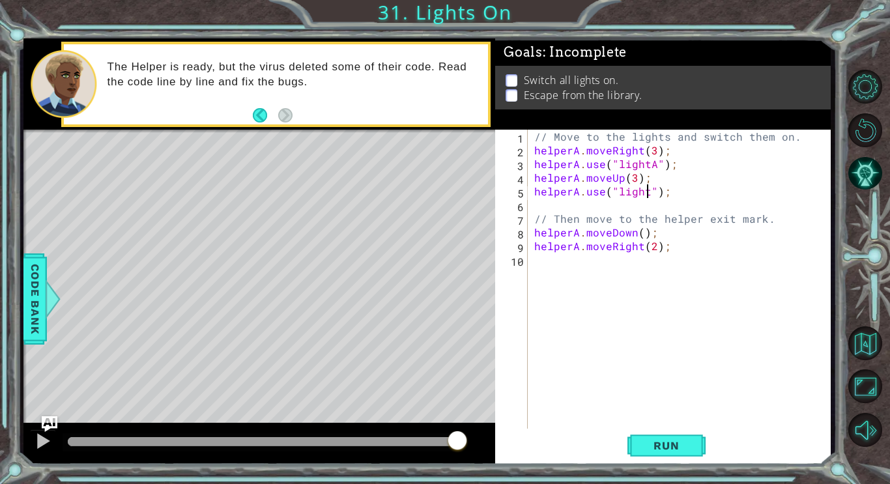
click at [645, 192] on div "// Move to the lights and switch them on. helperA . moveRight ( 3 ) ; helperA .…" at bounding box center [683, 294] width 302 height 328
type textarea "helperA.use("lightB");"
click at [643, 433] on button "Run" at bounding box center [666, 445] width 78 height 33
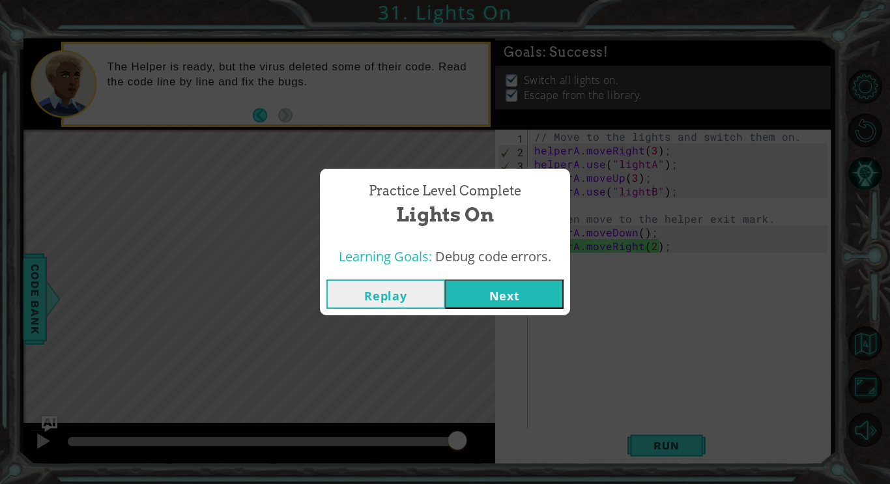
click at [470, 291] on button "Next" at bounding box center [504, 293] width 119 height 29
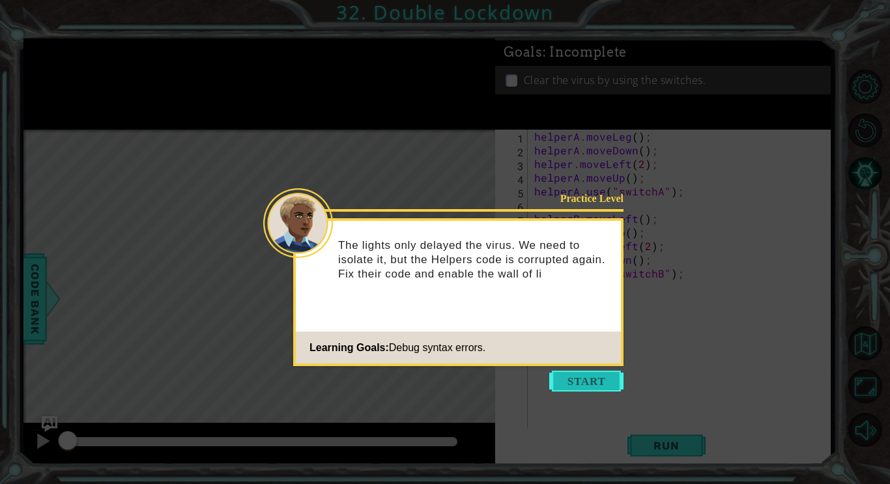
click at [573, 383] on button "Start" at bounding box center [586, 381] width 74 height 21
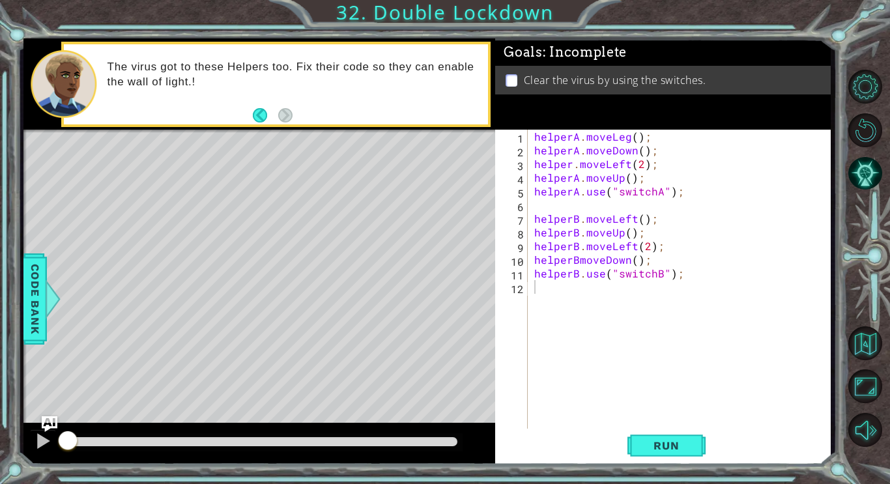
click at [426, 174] on div "Level Map" at bounding box center [324, 322] width 602 height 384
click at [627, 138] on div "helperA . moveLeg ( ) ; helperA . moveDown ( ) ; helper . moveLeft ( 2 ) ; help…" at bounding box center [683, 294] width 302 height 328
click at [622, 193] on div "helperA . moveLeft ( ) ; helperA . moveDown ( ) ; helper . moveLeft ( 2 ) ; hel…" at bounding box center [683, 294] width 302 height 328
click at [651, 193] on div "helperA . moveLeft ( ) ; helperA . moveDown ( ) ; helper . moveLeft ( 2 ) ; hel…" at bounding box center [683, 294] width 302 height 328
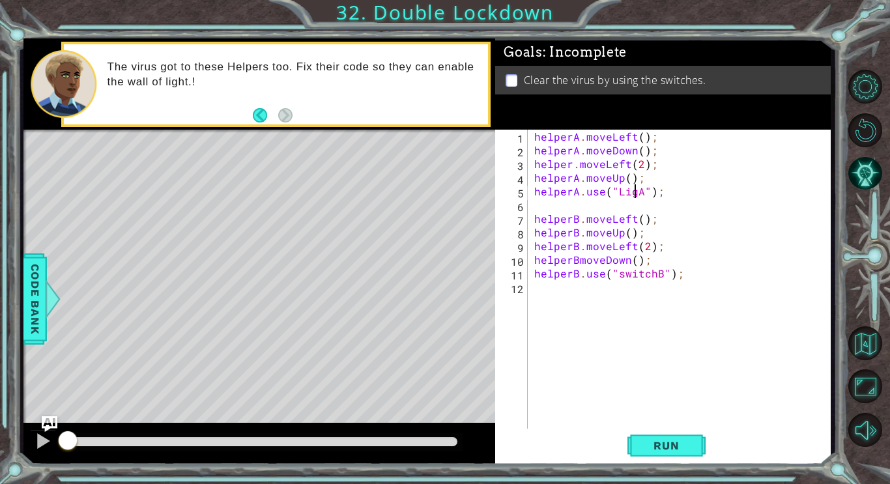
scroll to position [0, 7]
click at [654, 276] on div "helperA . moveLeft ( ) ; helperA . moveDown ( ) ; helper . moveLeft ( 2 ) ; hel…" at bounding box center [683, 294] width 302 height 328
click at [578, 262] on div "helperA . moveLeft ( ) ; helperA . moveDown ( ) ; helper . moveLeft ( 2 ) ; hel…" at bounding box center [683, 294] width 302 height 328
click at [656, 450] on span "Run" at bounding box center [665, 445] width 51 height 13
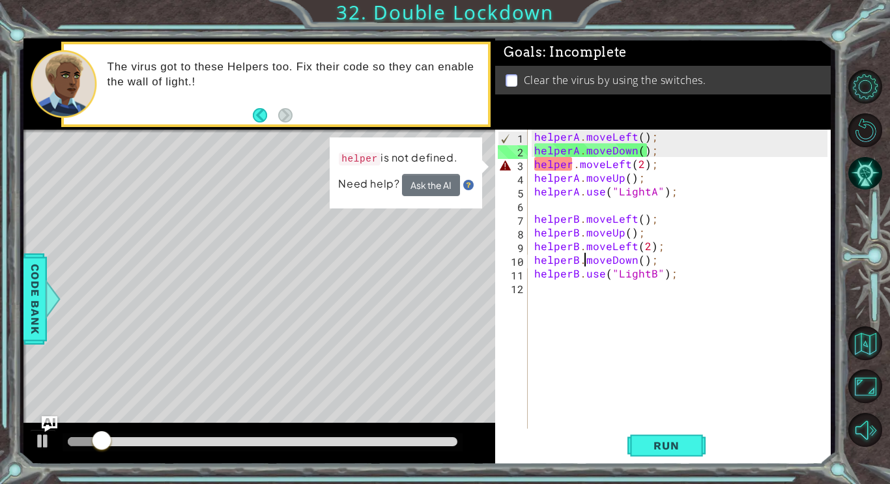
click at [570, 171] on div "helperA . moveLeft ( ) ; helperA . moveDown ( ) ; helper . moveLeft ( 2 ) ; hel…" at bounding box center [683, 294] width 302 height 328
click at [571, 169] on div "helperA . moveLeft ( ) ; helperA . moveDown ( ) ; helper . moveLeft ( 2 ) ; hel…" at bounding box center [683, 294] width 302 height 328
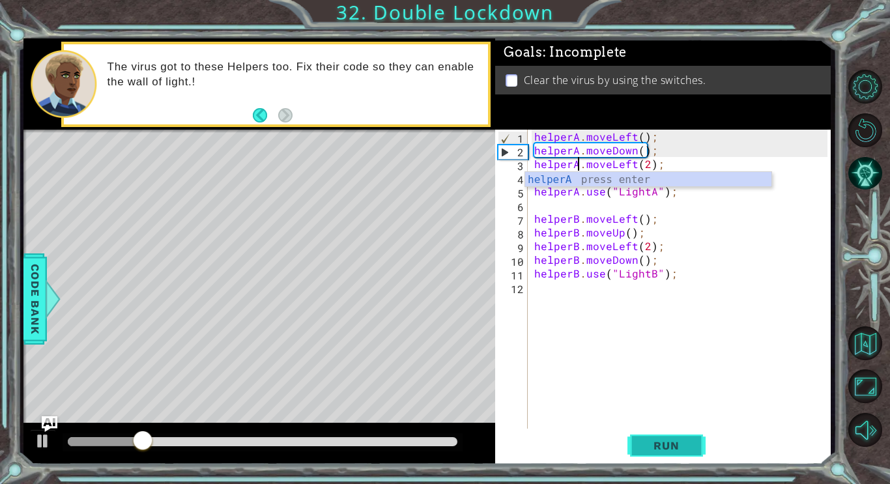
click at [691, 440] on span "Run" at bounding box center [665, 445] width 51 height 13
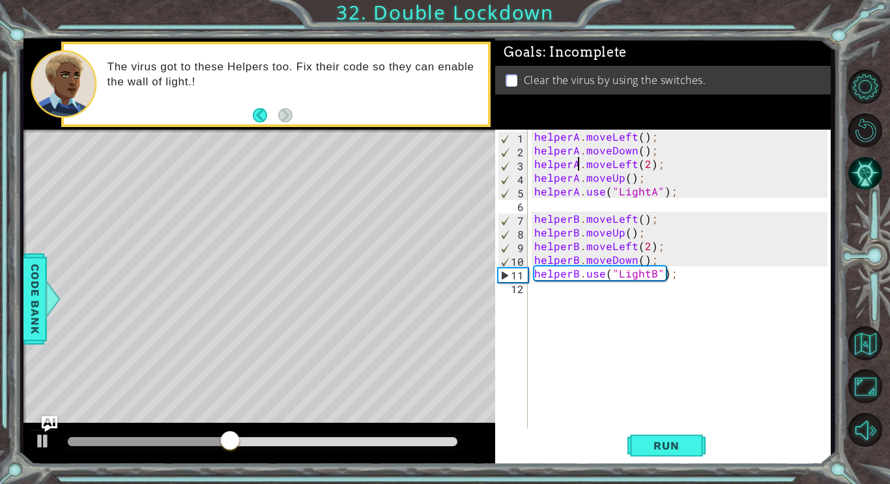
click at [645, 275] on div "helperA . moveLeft ( ) ; helperA . moveDown ( ) ; helperA . moveLeft ( 2 ) ; he…" at bounding box center [683, 294] width 302 height 328
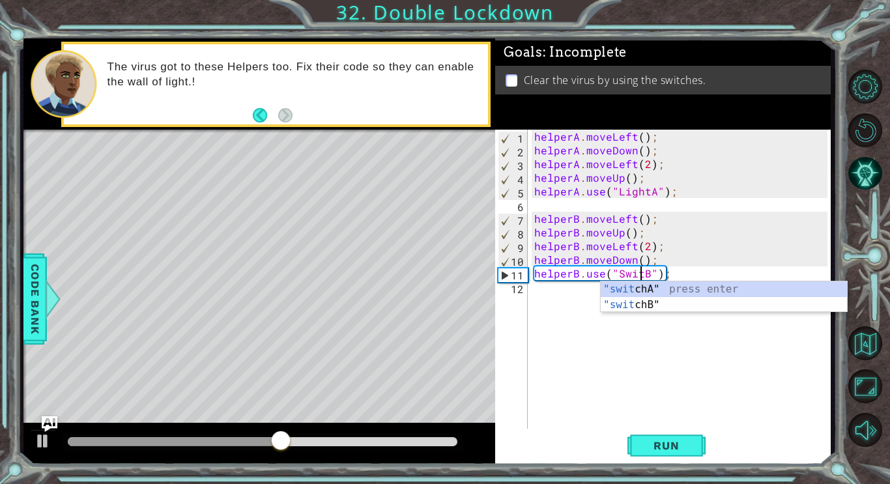
scroll to position [0, 8]
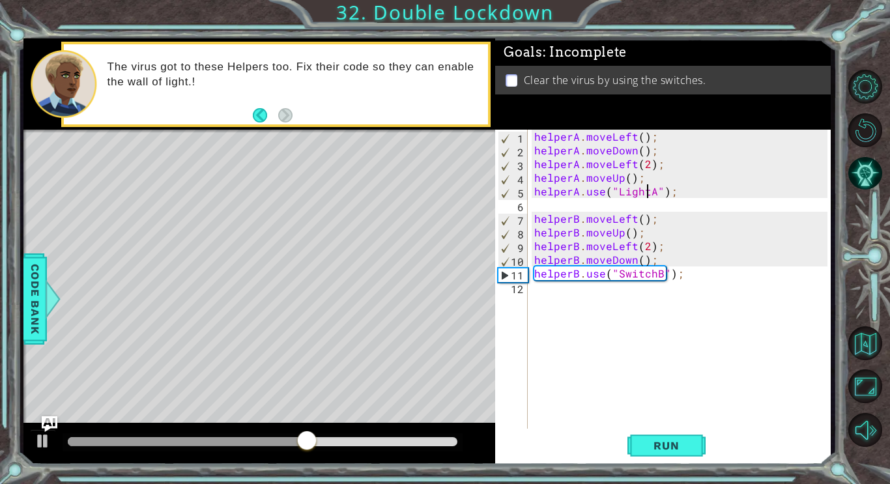
click at [644, 192] on div "helperA . moveLeft ( ) ; helperA . moveDown ( ) ; helperA . moveLeft ( 2 ) ; he…" at bounding box center [683, 294] width 302 height 328
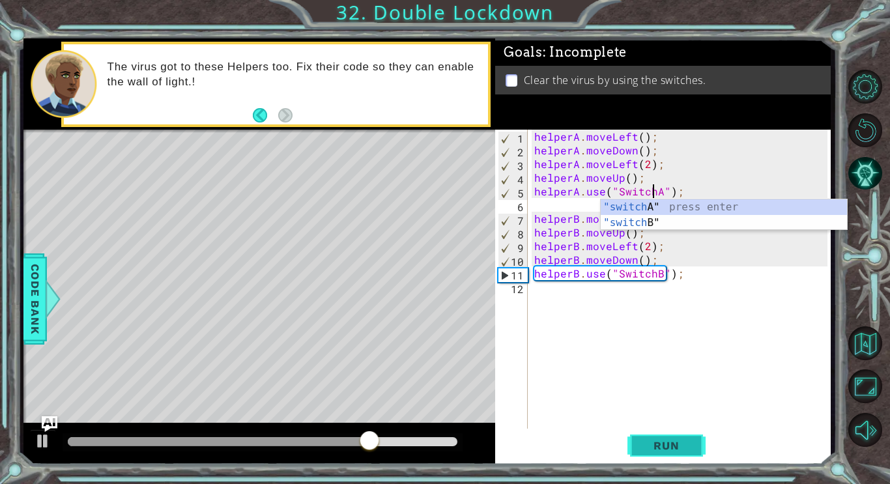
click at [655, 444] on span "Run" at bounding box center [665, 445] width 51 height 13
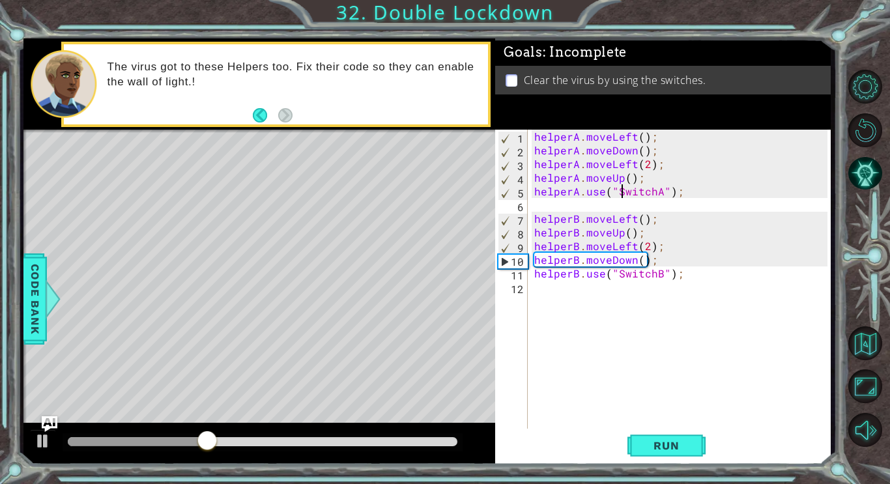
click at [622, 194] on div "helperA . moveLeft ( ) ; helperA . moveDown ( ) ; helperA . moveLeft ( 2 ) ; he…" at bounding box center [683, 294] width 302 height 328
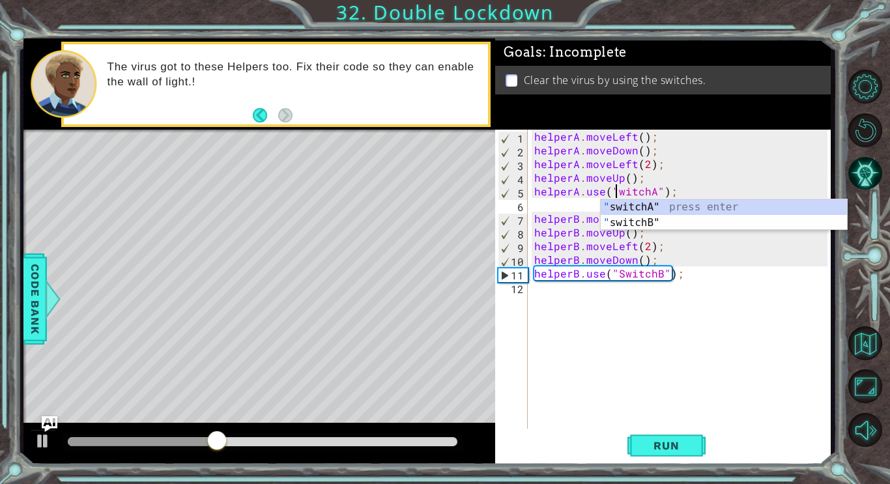
scroll to position [0, 6]
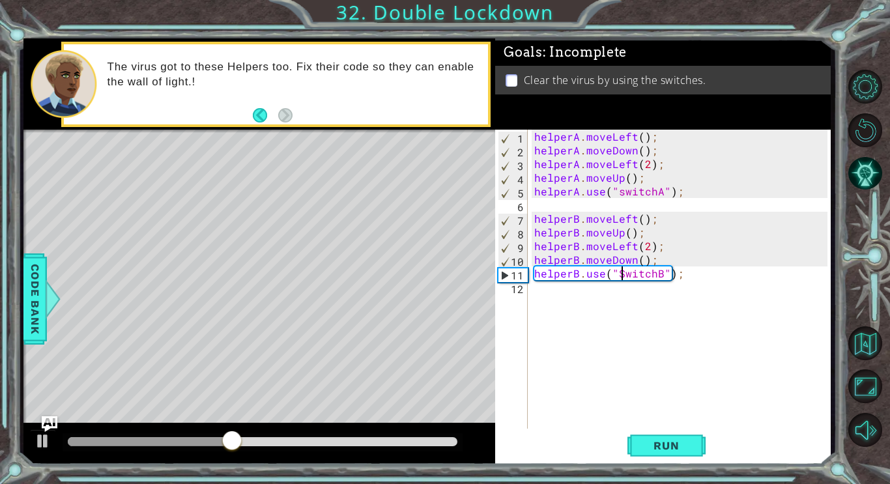
click at [622, 274] on div "helperA . moveLeft ( ) ; helperA . moveDown ( ) ; helperA . moveLeft ( 2 ) ; he…" at bounding box center [683, 294] width 302 height 328
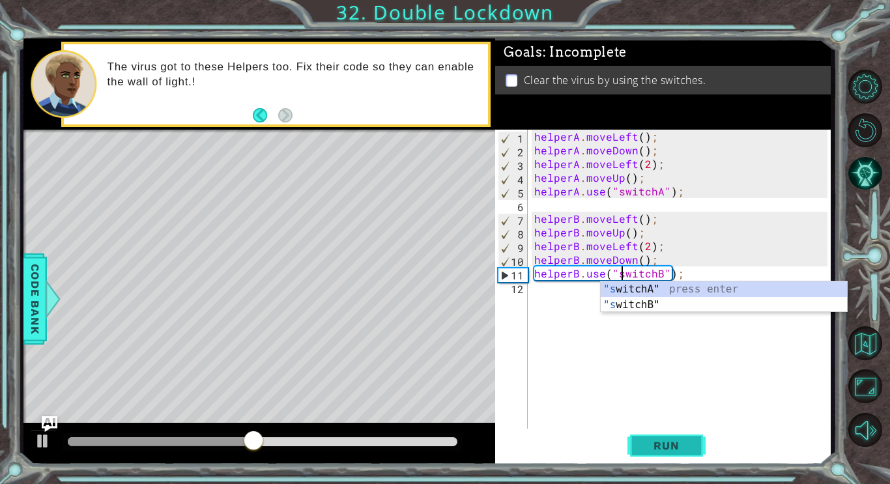
type textarea "helperB.use("switchB");"
click at [677, 439] on span "Run" at bounding box center [665, 445] width 51 height 13
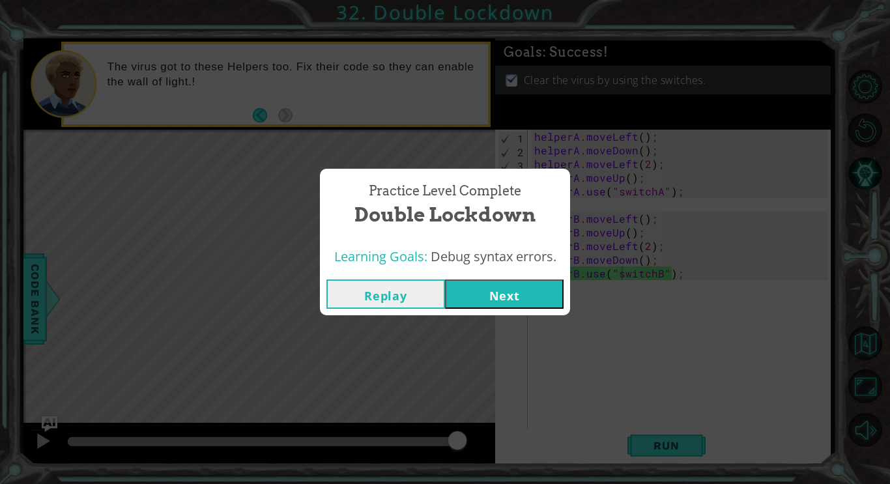
click at [519, 299] on button "Next" at bounding box center [504, 293] width 119 height 29
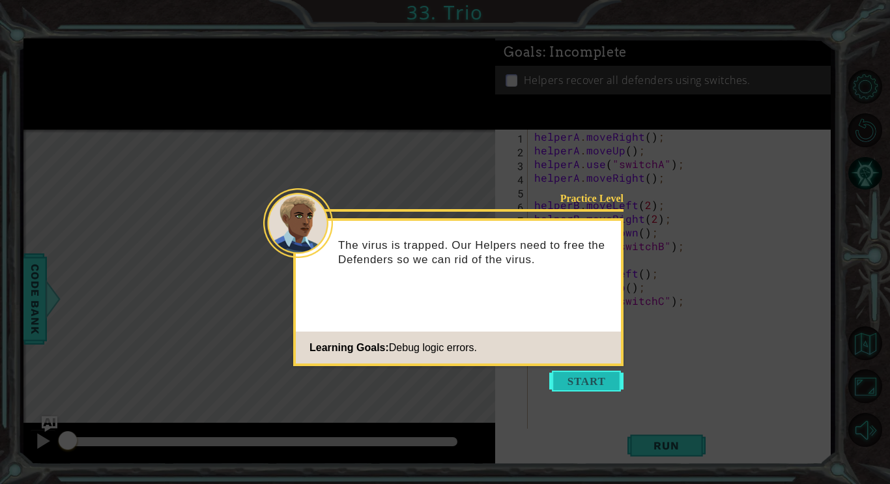
click at [567, 386] on button "Start" at bounding box center [586, 381] width 74 height 21
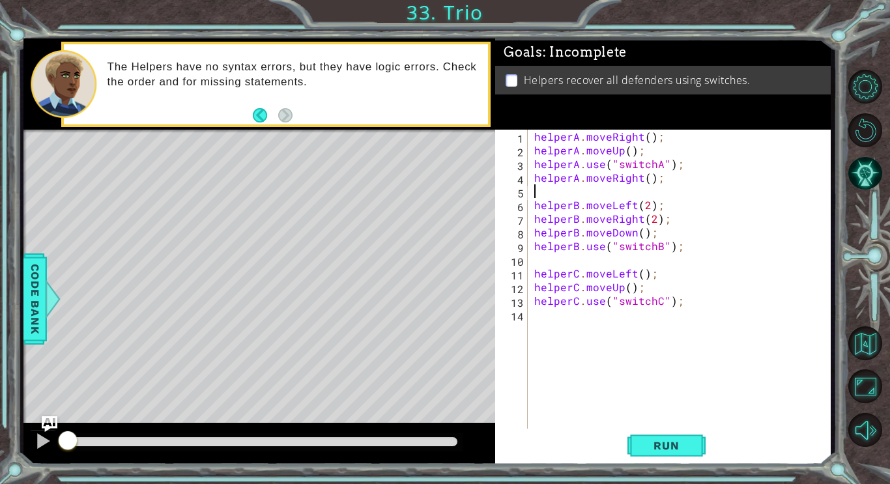
drag, startPoint x: 667, startPoint y: 188, endPoint x: 589, endPoint y: 184, distance: 78.3
click at [589, 184] on div "helperA . moveRight ( ) ; helperA . moveUp ( ) ; helperA . use ( "switchA" ) ; …" at bounding box center [683, 294] width 302 height 328
click at [657, 180] on div "helperA . moveRight ( ) ; helperA . moveUp ( ) ; helperA . use ( "switchA" ) ; …" at bounding box center [680, 280] width 296 height 301
drag, startPoint x: 660, startPoint y: 179, endPoint x: 535, endPoint y: 183, distance: 125.1
click at [535, 183] on div "helperA . moveRight ( ) ; helperA . moveUp ( ) ; helperA . use ( "switchA" ) ; …" at bounding box center [683, 294] width 302 height 328
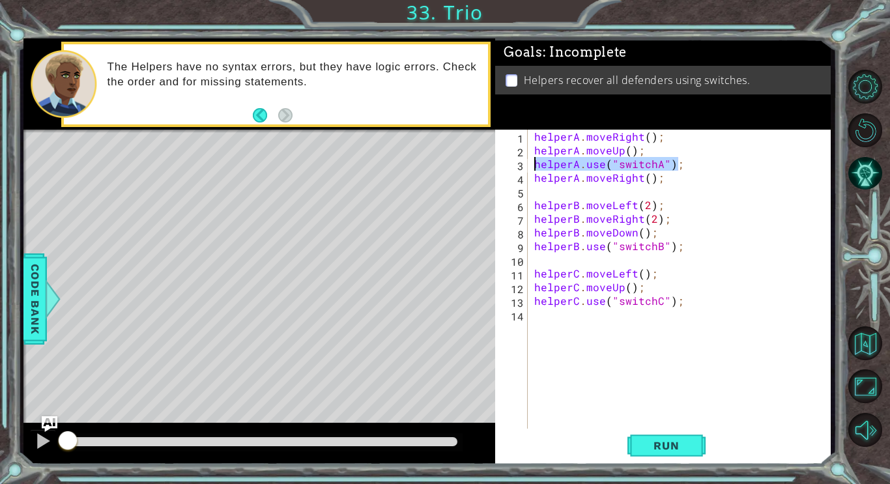
drag, startPoint x: 687, startPoint y: 164, endPoint x: 534, endPoint y: 167, distance: 153.1
click at [534, 167] on div "helperA . moveRight ( ) ; helperA . moveUp ( ) ; helperA . use ( "switchA" ) ; …" at bounding box center [683, 294] width 302 height 328
type textarea "helperA.use("switchA");"
click at [698, 190] on div "helperA . moveRight ( ) ; helperA . moveUp ( ) ; helperA . use ( "switchA" ) ; …" at bounding box center [683, 294] width 302 height 328
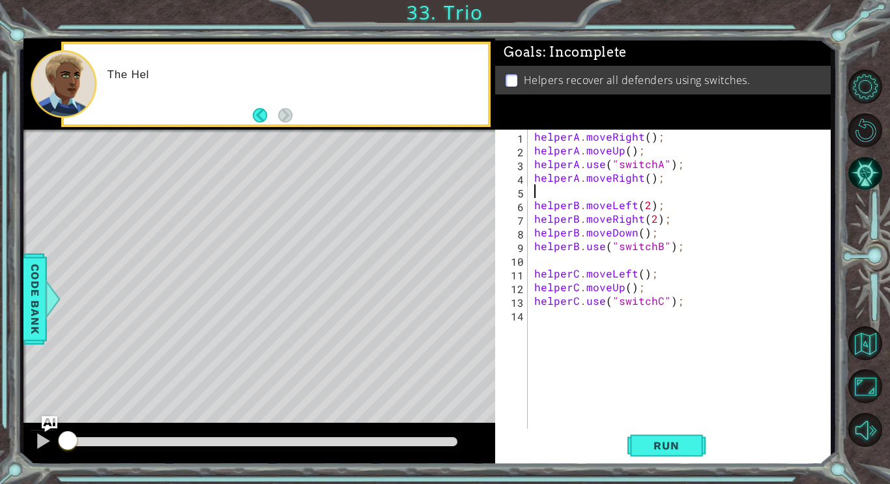
click at [685, 155] on div "helperA . moveRight ( ) ; helperA . moveUp ( ) ; helperA . use ( "switchA" ) ; …" at bounding box center [683, 294] width 302 height 328
type textarea "helperA.moveUp();"
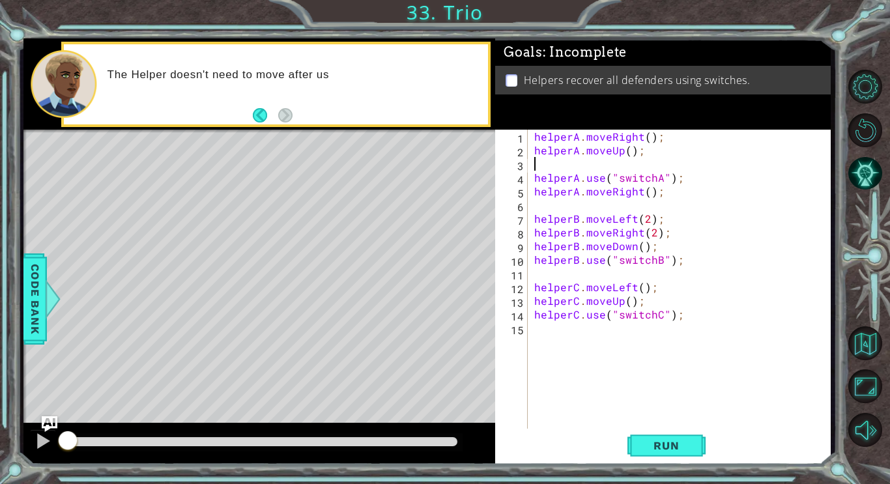
paste textarea "helperA.moveRight();"
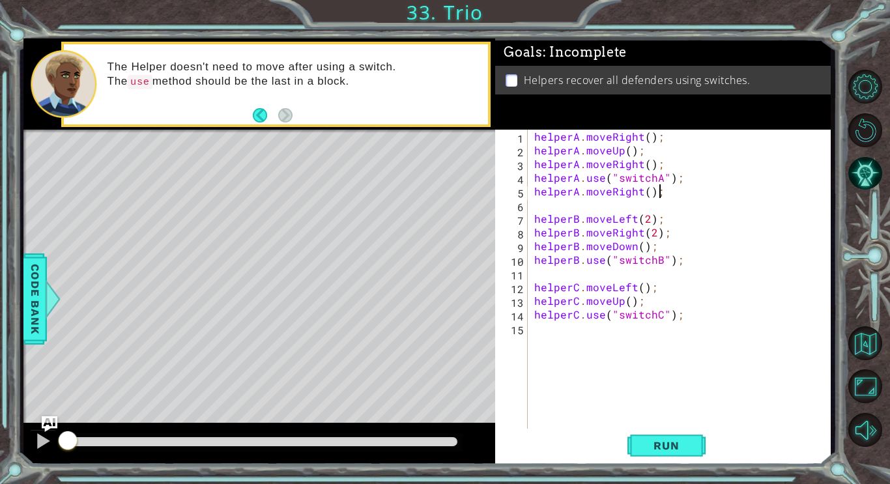
click at [679, 192] on div "helperA . moveRight ( ) ; helperA . moveUp ( ) ; helperA . moveRight ( ) ; help…" at bounding box center [683, 294] width 302 height 328
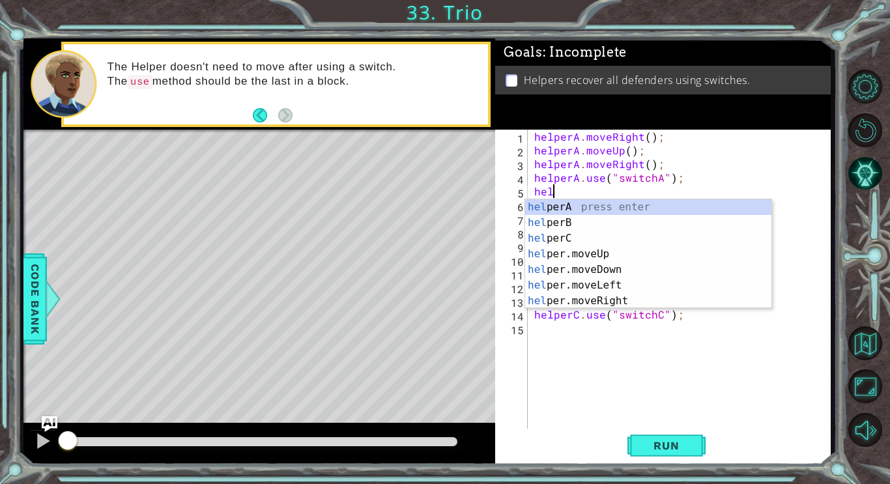
type textarea "h"
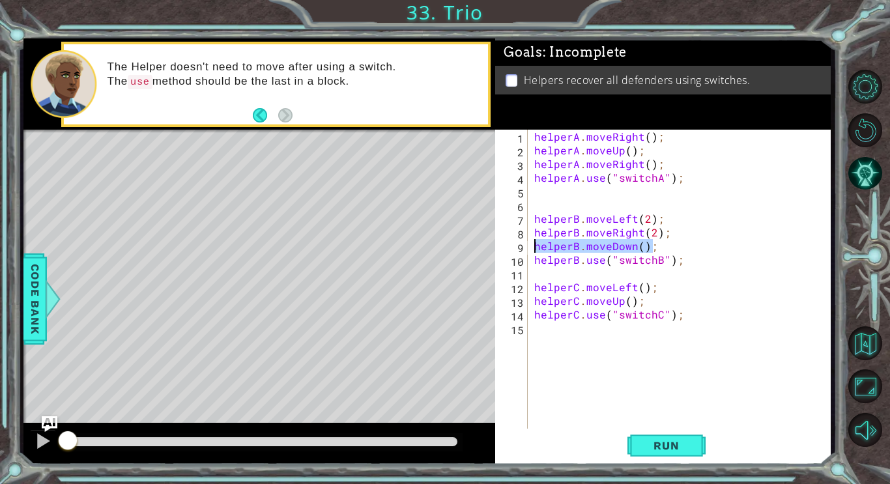
drag, startPoint x: 652, startPoint y: 244, endPoint x: 534, endPoint y: 251, distance: 118.7
click at [534, 251] on div "helperA . moveRight ( ) ; helperA . moveUp ( ) ; helperA . moveRight ( ) ; help…" at bounding box center [683, 294] width 302 height 328
click at [677, 221] on div "helperA . moveRight ( ) ; helperA . moveUp ( ) ; helperA . moveRight ( ) ; help…" at bounding box center [683, 294] width 302 height 328
type textarea "helperB.moveLeft(2);"
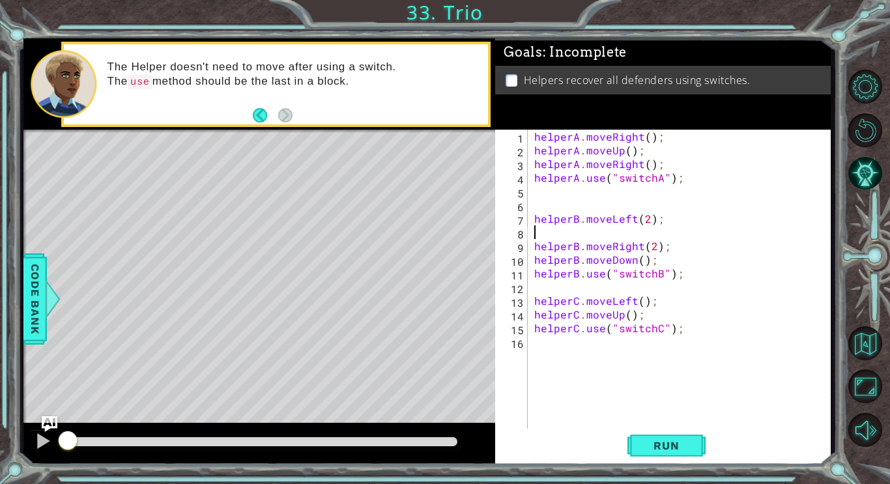
paste textarea "helperB.moveDown();"
click at [666, 262] on div "helperA . moveRight ( ) ; helperA . moveUp ( ) ; helperA . moveRight ( ) ; help…" at bounding box center [683, 294] width 302 height 328
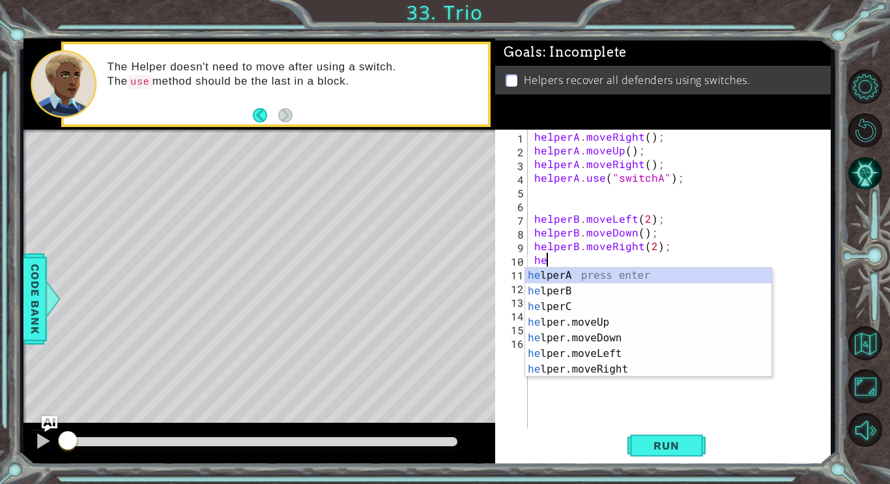
type textarea "h"
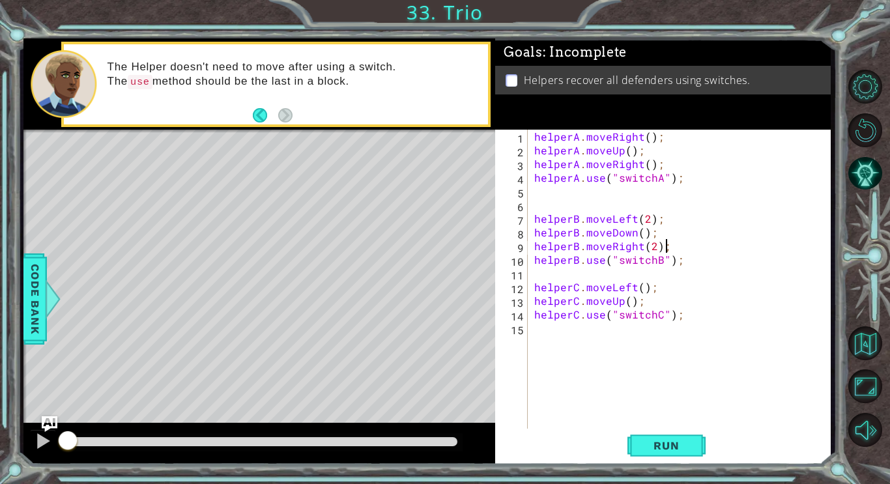
click at [633, 287] on div "helperA . moveRight ( ) ; helperA . moveUp ( ) ; helperA . moveRight ( ) ; help…" at bounding box center [683, 294] width 302 height 328
click at [644, 302] on div "helperA . moveRight ( ) ; helperA . moveUp ( ) ; helperA . moveRight ( ) ; help…" at bounding box center [683, 294] width 302 height 328
type textarea "helperC.moveUp();"
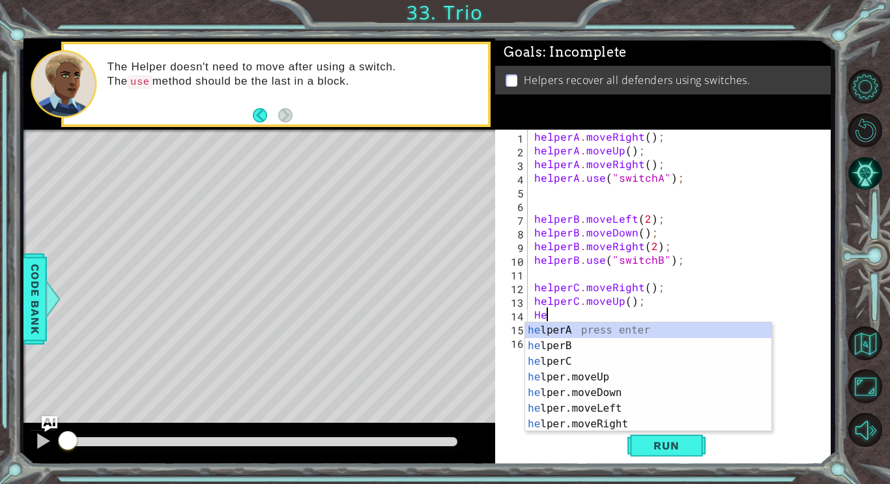
scroll to position [0, 0]
type textarea "H"
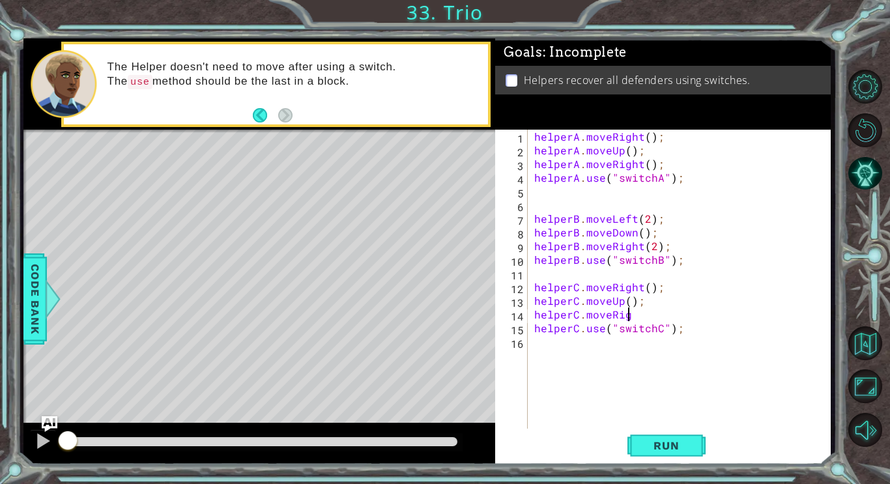
scroll to position [0, 6]
type textarea "helperC.moveRight"
click at [680, 439] on span "Run" at bounding box center [665, 445] width 51 height 13
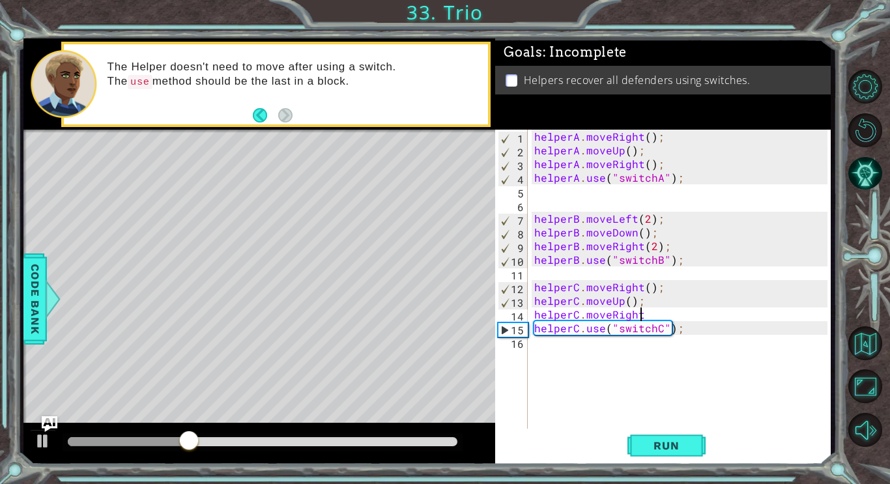
click at [679, 345] on div "helperA . moveRight ( ) ; helperA . moveUp ( ) ; helperA . moveRight ( ) ; help…" at bounding box center [683, 294] width 302 height 328
click at [640, 287] on div "helperA . moveRight ( ) ; helperA . moveUp ( ) ; helperA . moveRight ( ) ; help…" at bounding box center [683, 294] width 302 height 328
click at [679, 455] on button "Run" at bounding box center [666, 445] width 78 height 33
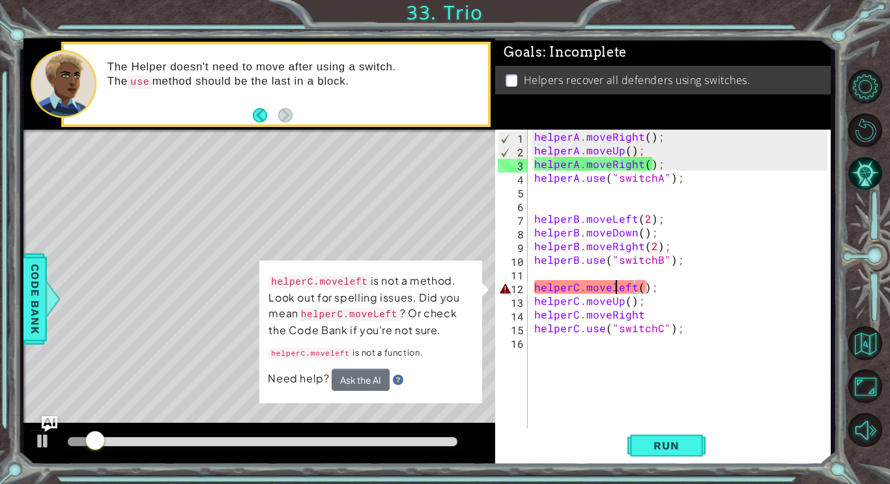
click at [615, 289] on div "helperA . moveRight ( ) ; helperA . moveUp ( ) ; helperA . moveRight ( ) ; help…" at bounding box center [683, 294] width 302 height 328
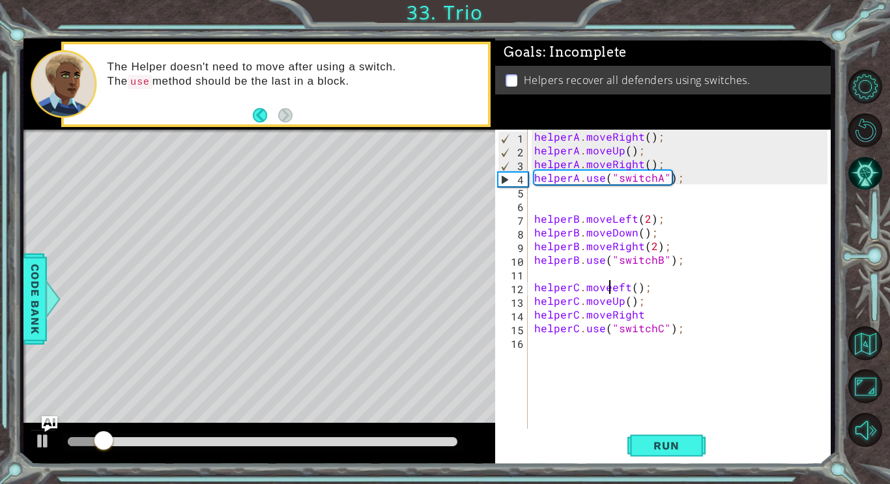
scroll to position [0, 5]
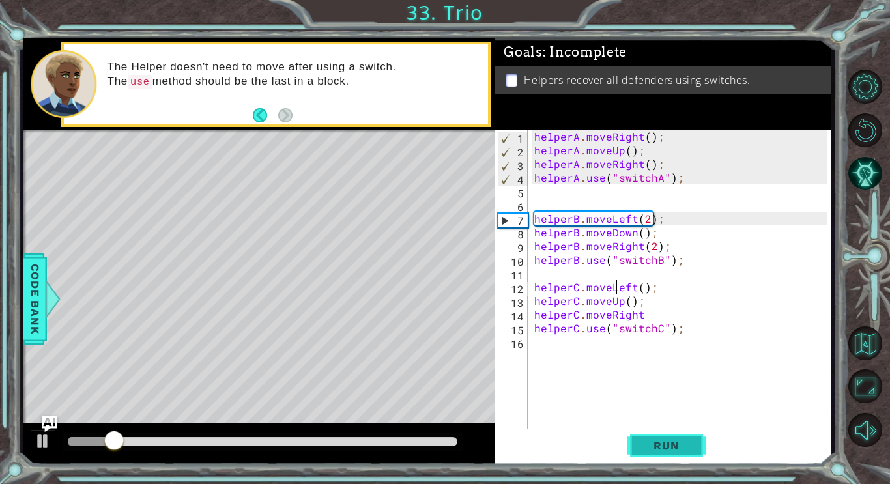
click at [677, 444] on span "Run" at bounding box center [665, 445] width 51 height 13
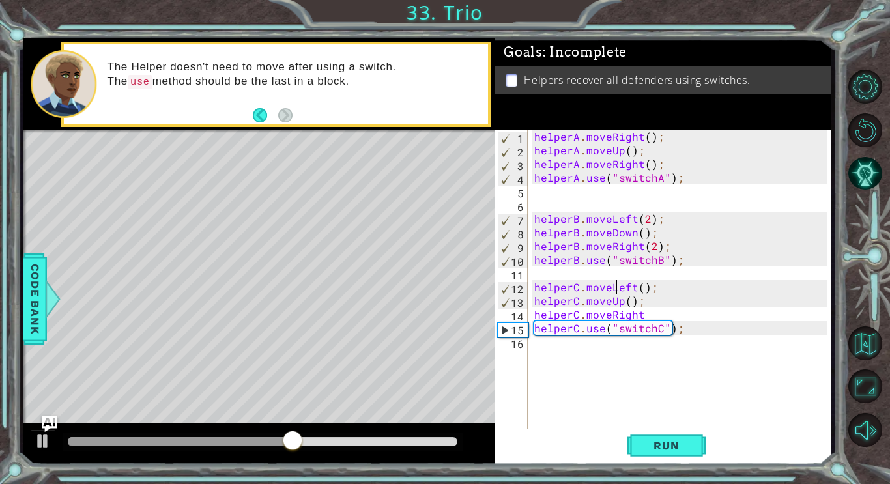
click at [648, 315] on div "helperA . moveRight ( ) ; helperA . moveUp ( ) ; helperA . moveRight ( ) ; help…" at bounding box center [683, 294] width 302 height 328
type textarea "helperC.moveRight();"
click at [665, 446] on span "Run" at bounding box center [665, 445] width 51 height 13
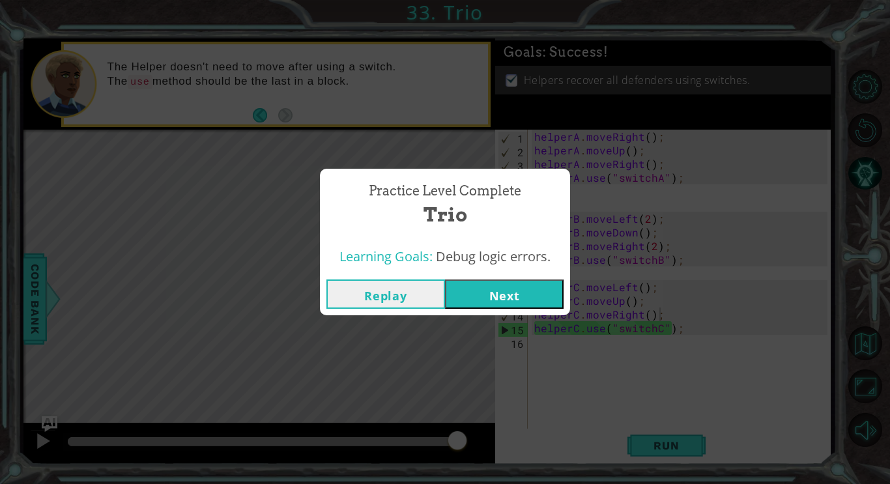
click at [494, 301] on button "Next" at bounding box center [504, 293] width 119 height 29
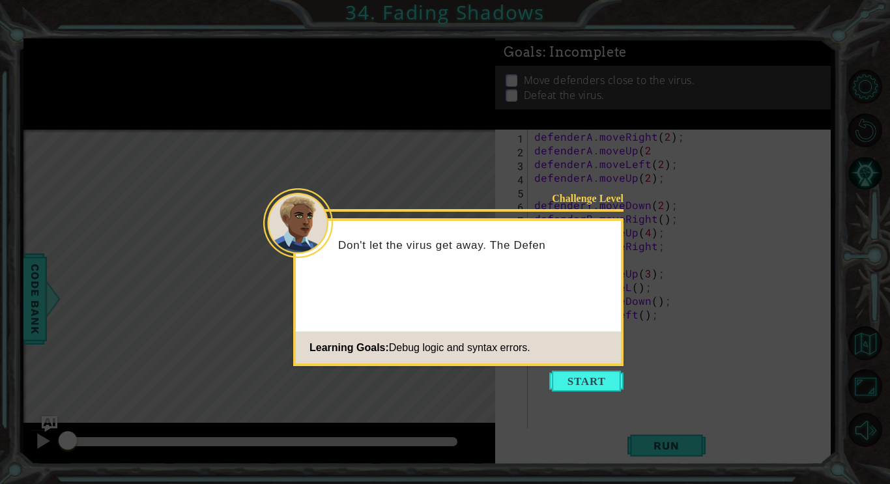
click at [574, 363] on footer "Learning Goals: Debug logic and syntax errors." at bounding box center [458, 348] width 325 height 32
click at [579, 375] on button "Start" at bounding box center [586, 381] width 74 height 21
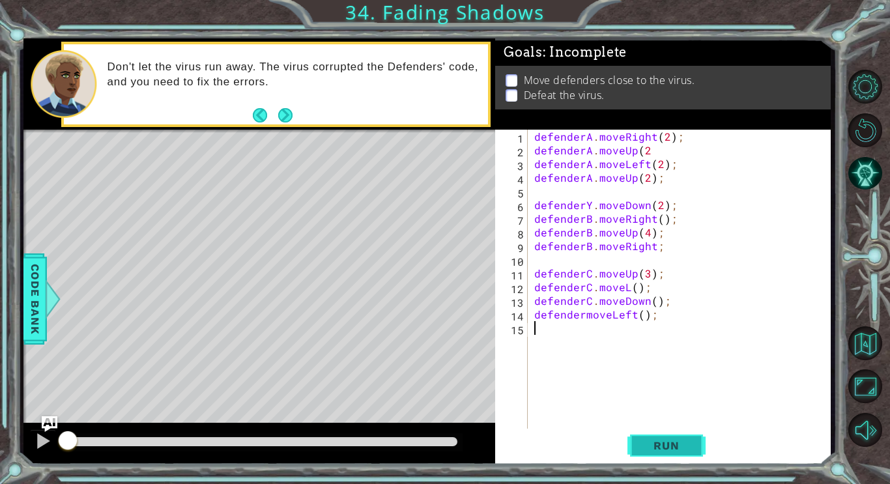
click at [660, 432] on button "Run" at bounding box center [666, 445] width 78 height 33
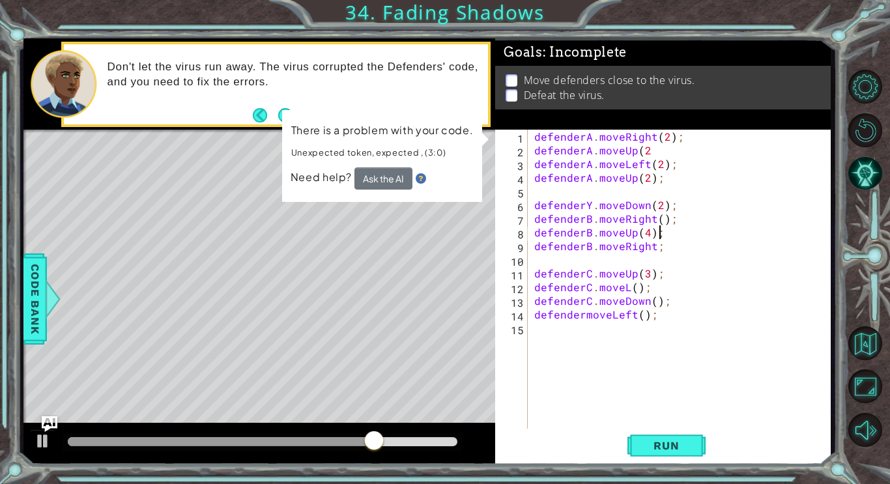
click at [664, 231] on div "defenderA . moveRight ( 2 ) ; defenderA . moveUp ( 2 defenderA . moveLeft ( 2 )…" at bounding box center [683, 294] width 302 height 328
type textarea "defenderB.moveUp(4);"
click at [534, 235] on div "defenderA . moveRight ( 2 ) ; defenderA . moveUp ( 2 defenderA . moveLeft ( 2 )…" at bounding box center [683, 294] width 302 height 328
click at [266, 115] on button "Back" at bounding box center [265, 115] width 25 height 14
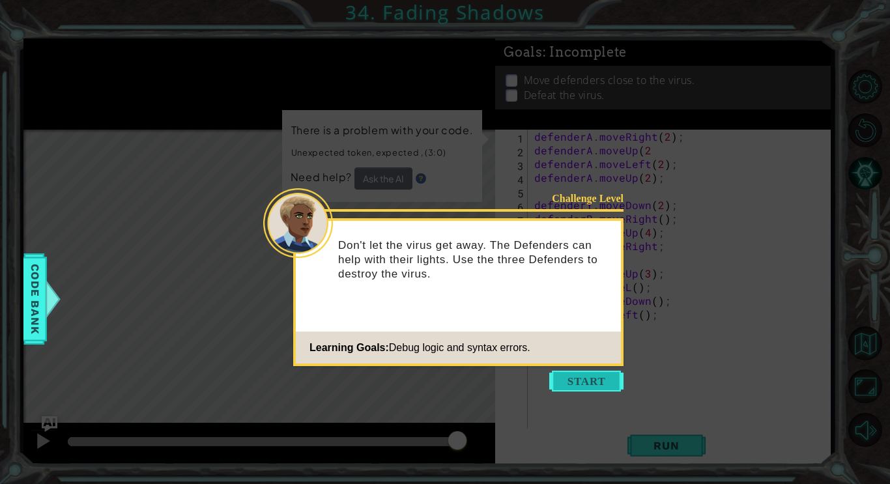
click at [602, 385] on button "Start" at bounding box center [586, 381] width 74 height 21
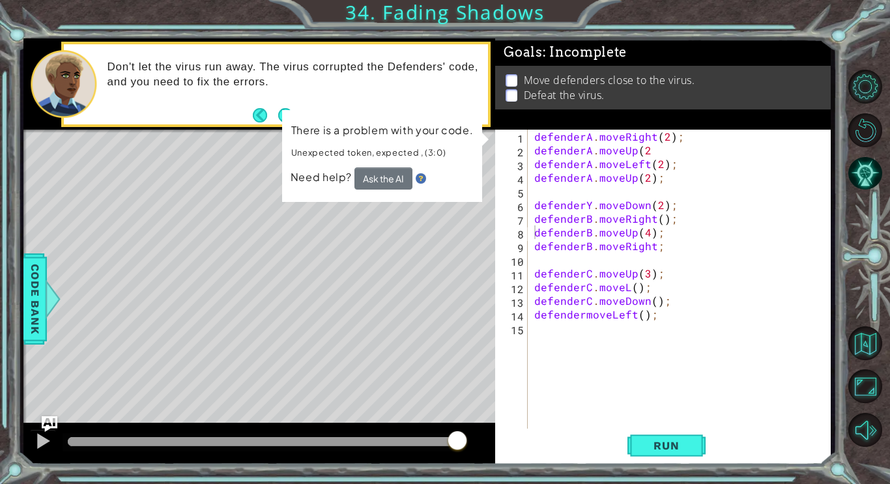
click at [597, 19] on div "1 ההההההההההההההההההההההההההההההההההההההההההההההההההההההההההההההההההההההההההההה…" at bounding box center [445, 242] width 890 height 484
click at [862, 130] on button "Restart Level" at bounding box center [865, 130] width 34 height 34
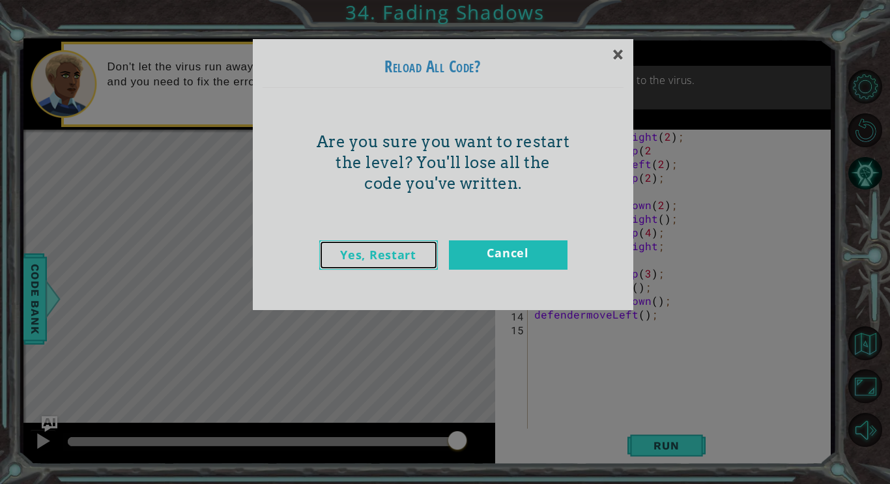
click at [415, 253] on link "Yes, Restart" at bounding box center [378, 254] width 119 height 29
